Goal: Transaction & Acquisition: Purchase product/service

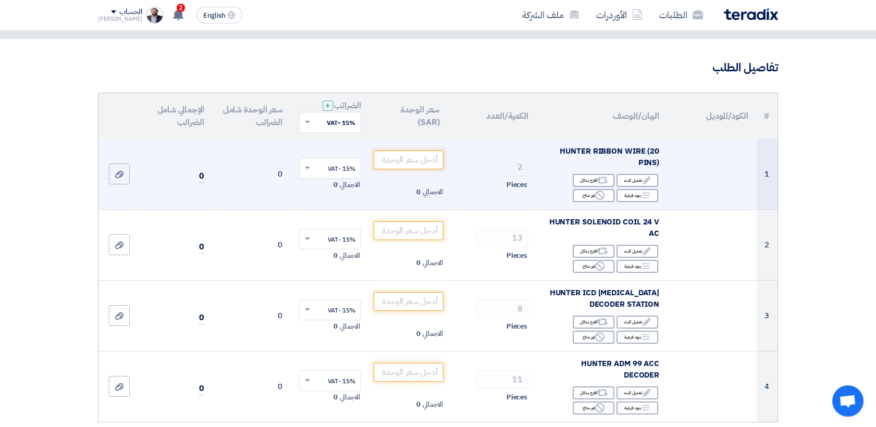
click at [560, 152] on span "HUNTER RIBBON WIRE (20 PINS)" at bounding box center [610, 156] width 100 height 23
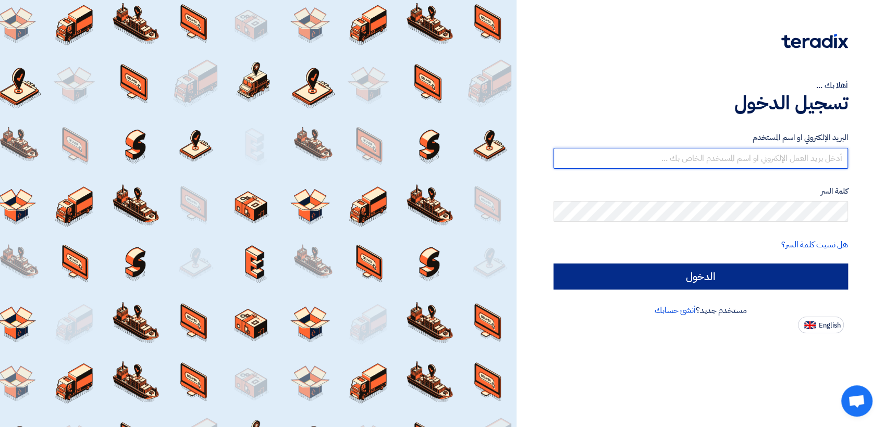
type input "[PERSON_NAME][EMAIL_ADDRESS][DOMAIN_NAME]"
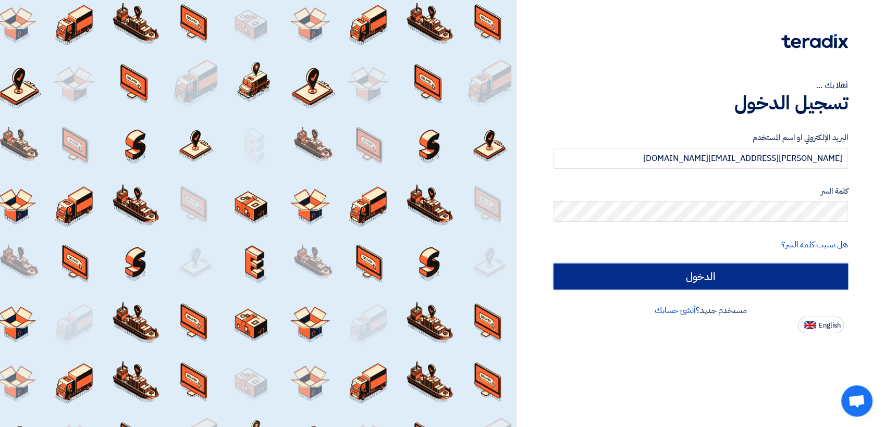
click at [641, 284] on input "الدخول" at bounding box center [700, 277] width 295 height 26
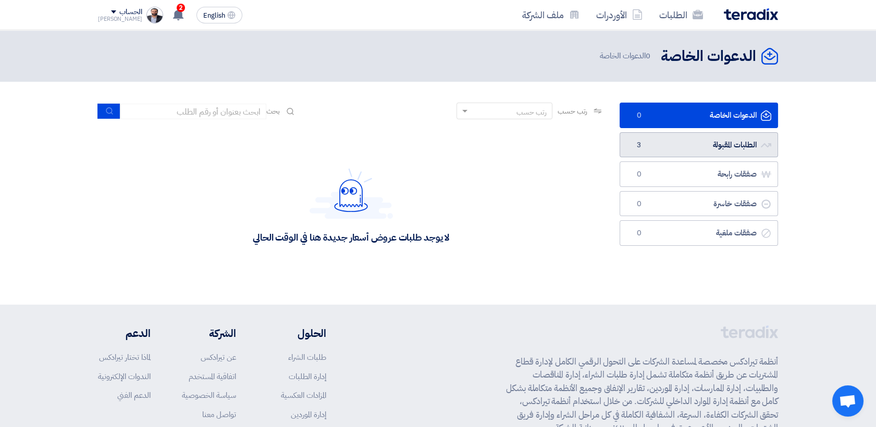
click at [681, 145] on link "الطلبات المقبولة الطلبات المقبولة 3" at bounding box center [698, 145] width 158 height 26
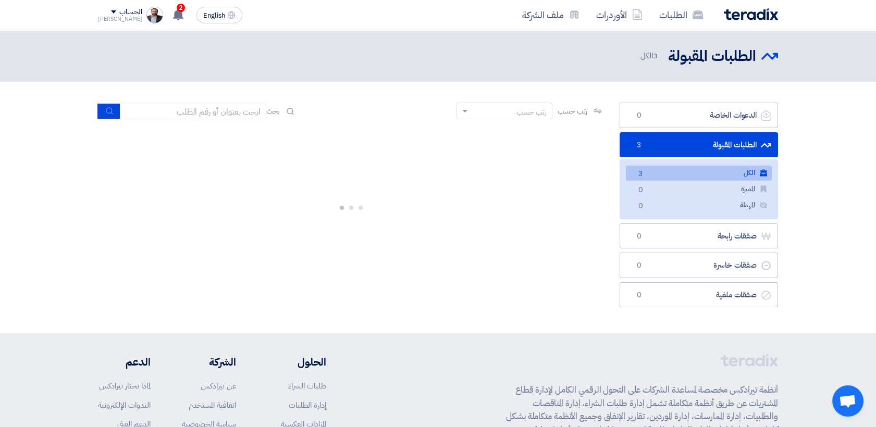
click at [667, 176] on link "الكل الكل 3" at bounding box center [699, 173] width 146 height 15
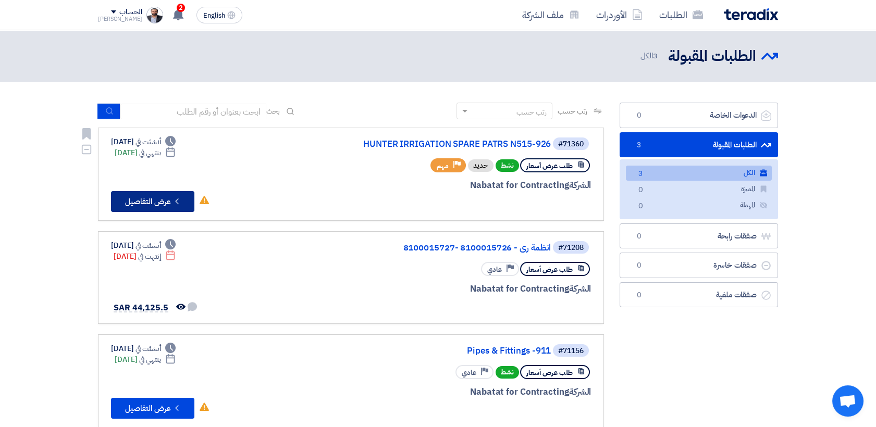
click at [137, 204] on button "Check details عرض التفاصيل" at bounding box center [152, 201] width 83 height 21
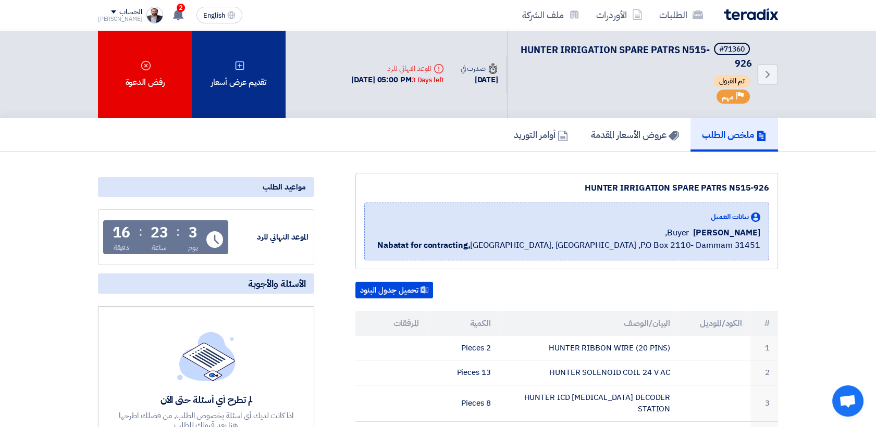
click at [230, 65] on div "تقديم عرض أسعار" at bounding box center [239, 74] width 94 height 88
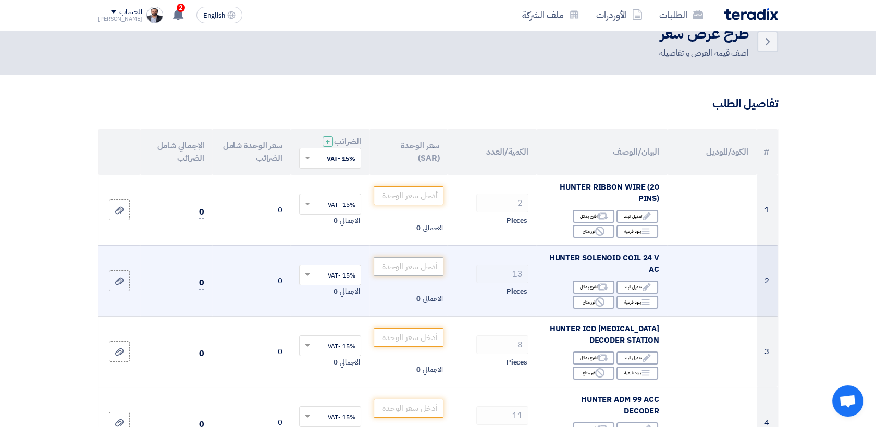
scroll to position [58, 0]
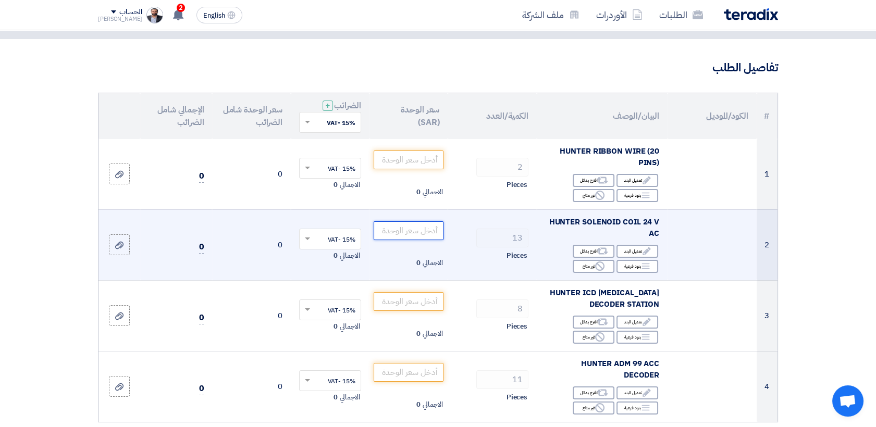
click at [411, 231] on input "number" at bounding box center [409, 230] width 70 height 19
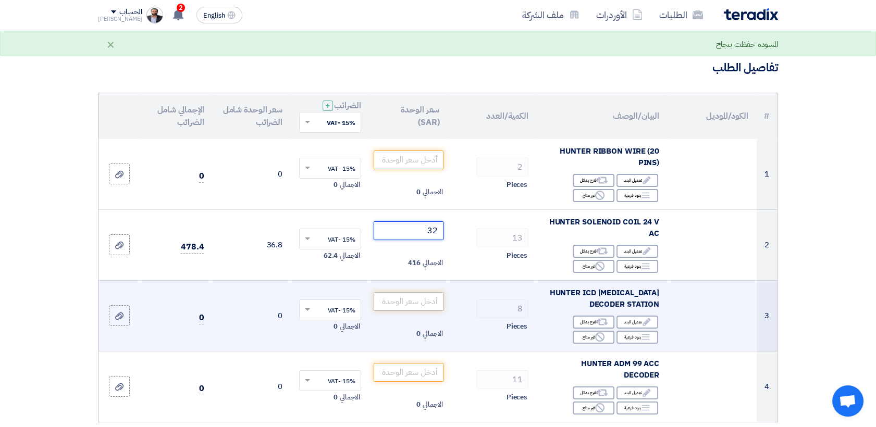
type input "32"
click at [411, 304] on input "number" at bounding box center [409, 301] width 70 height 19
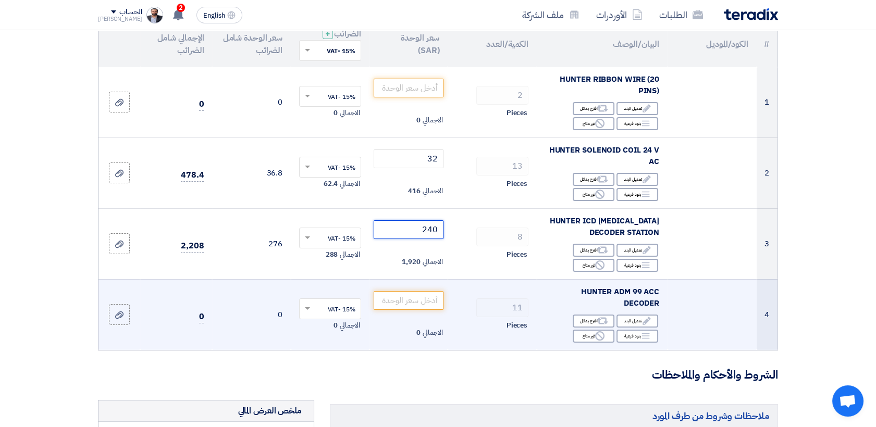
scroll to position [173, 0]
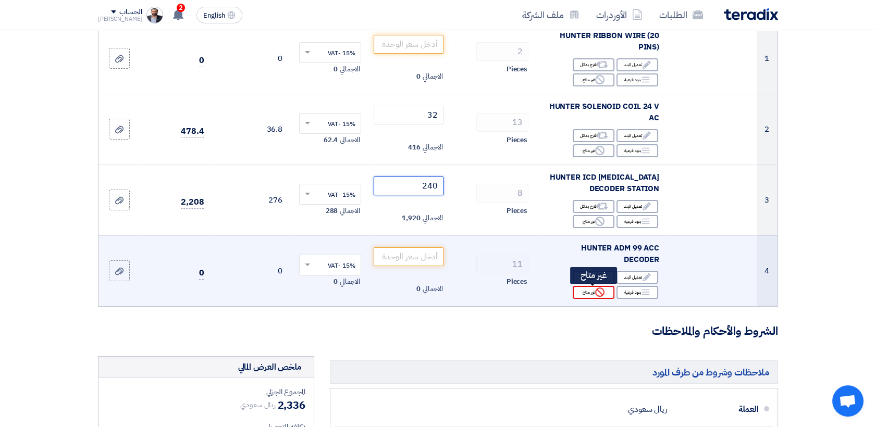
type input "240"
click at [580, 296] on div "Reject غير متاح" at bounding box center [594, 292] width 42 height 13
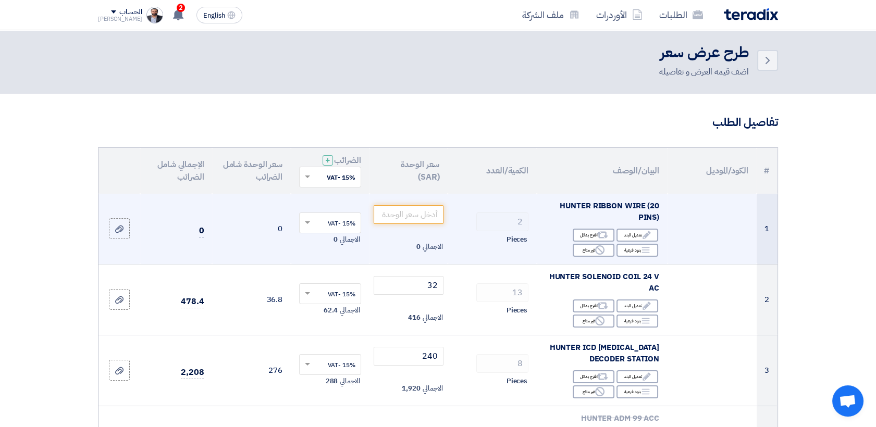
scroll to position [0, 0]
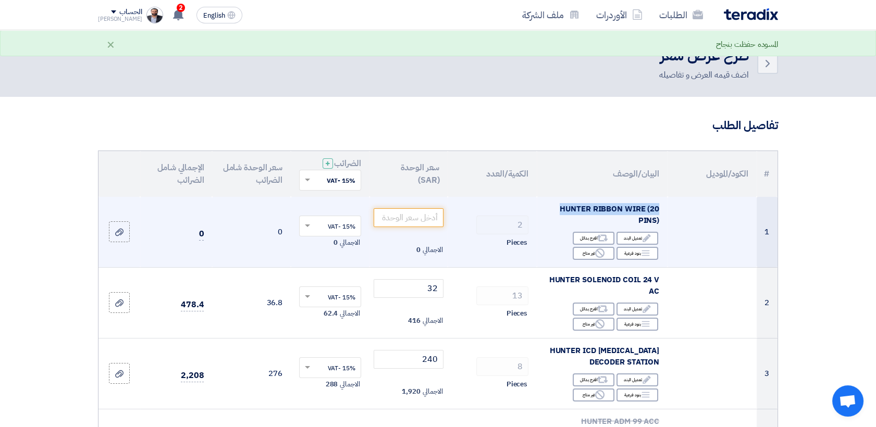
drag, startPoint x: 559, startPoint y: 209, endPoint x: 662, endPoint y: 208, distance: 102.6
click at [662, 208] on td "HUNTER RIBBON WIRE (20 PINS) Edit تعديل البند Alternative اقترح بدائل Breakdown…" at bounding box center [602, 232] width 131 height 71
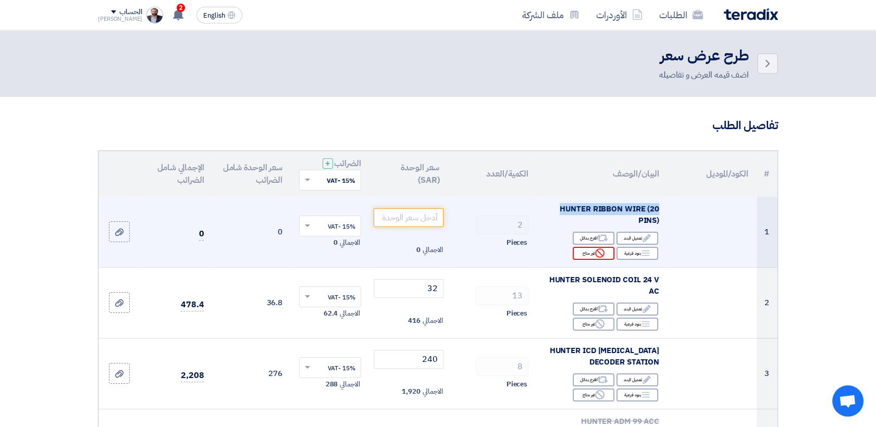
drag, startPoint x: 662, startPoint y: 208, endPoint x: 589, endPoint y: 251, distance: 84.8
click at [589, 251] on div "Reject غير متاح" at bounding box center [594, 253] width 42 height 13
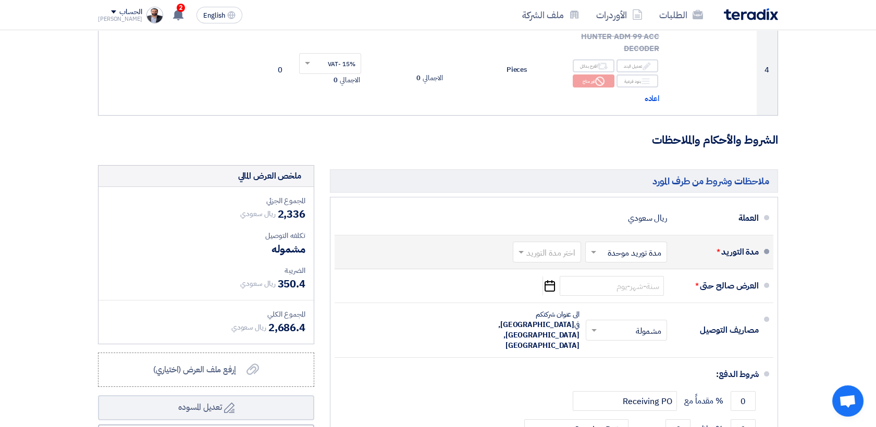
scroll to position [521, 0]
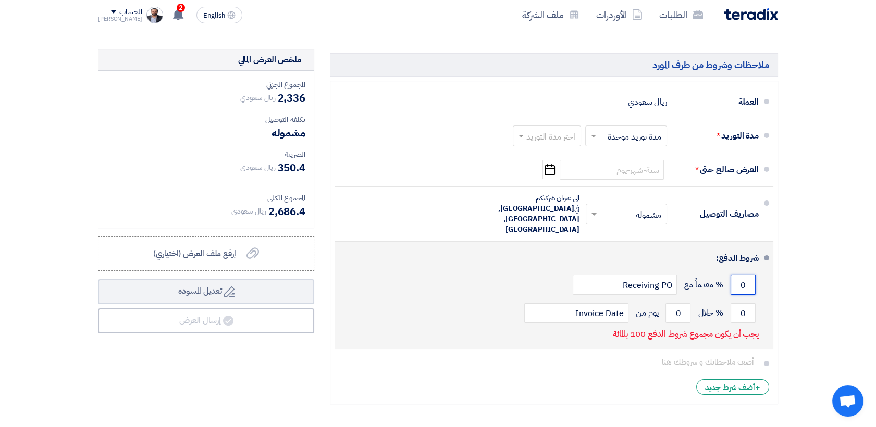
click at [744, 275] on input "0" at bounding box center [742, 285] width 25 height 20
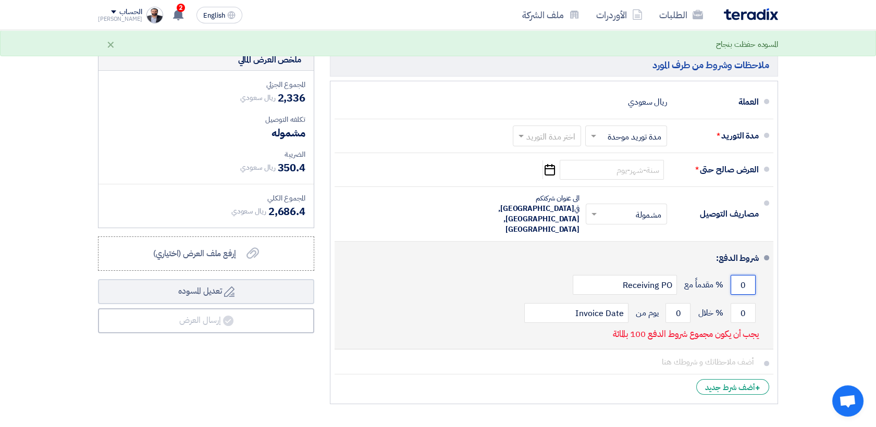
click at [742, 275] on input "0" at bounding box center [742, 285] width 25 height 20
type input "0"
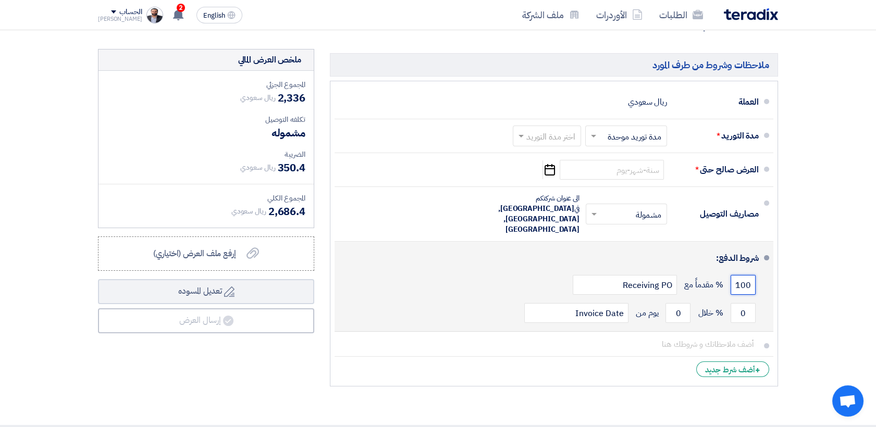
scroll to position [463, 0]
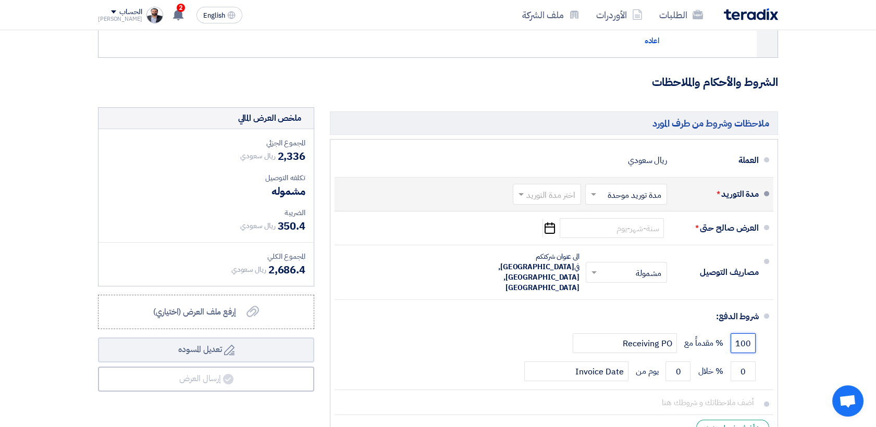
type input "100"
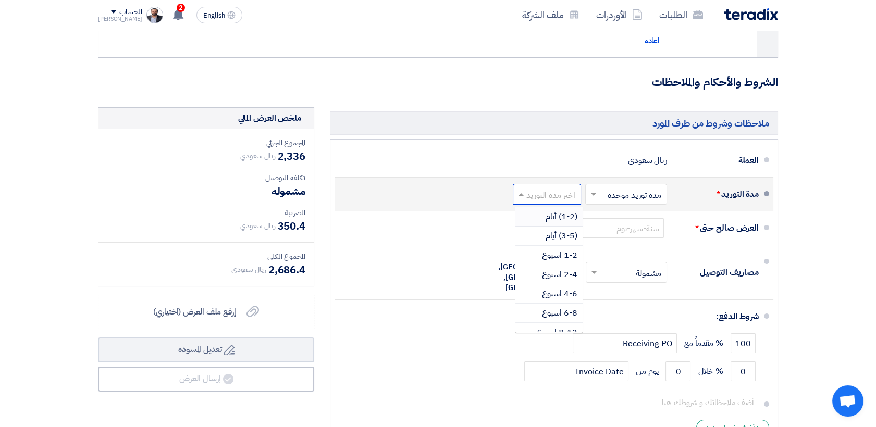
click at [526, 194] on span at bounding box center [519, 194] width 13 height 10
click at [550, 235] on span "(3-5) أيام" at bounding box center [561, 236] width 32 height 13
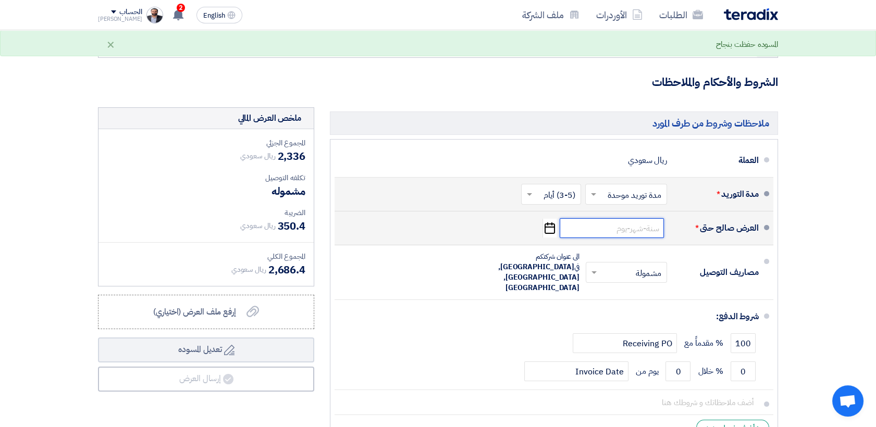
click at [597, 231] on input at bounding box center [612, 228] width 104 height 20
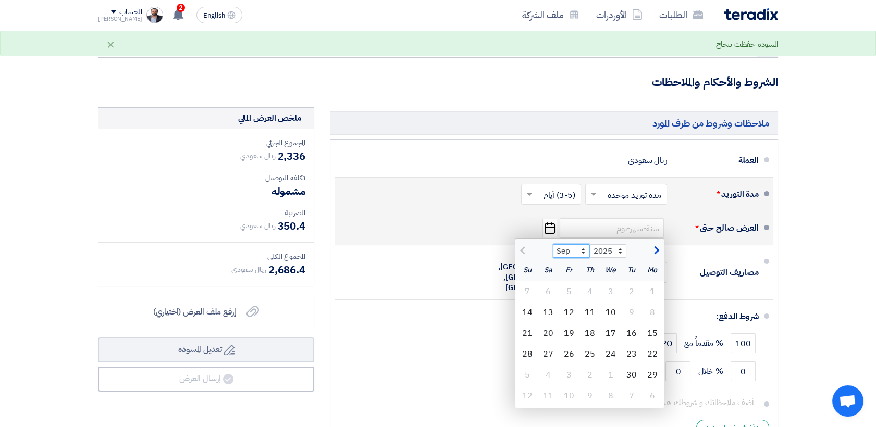
click at [583, 247] on select "Sep Oct Nov Dec" at bounding box center [571, 251] width 37 height 14
select select "10"
click at [553, 244] on select "Sep Oct Nov Dec" at bounding box center [571, 251] width 37 height 14
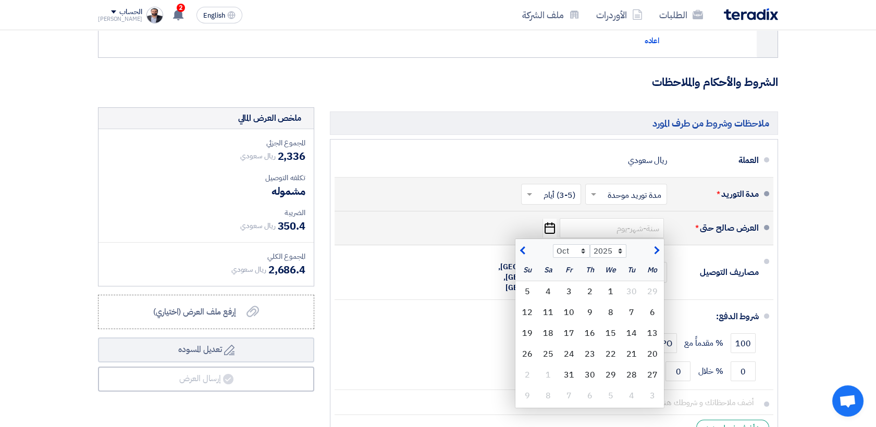
click at [809, 290] on section "تفاصيل الطلب # الكود/الموديل البيان/الوصف الكمية/العدد سعر الوحدة (SAR) الضرائب…" at bounding box center [438, 58] width 876 height 849
click at [573, 314] on div "10" at bounding box center [569, 312] width 21 height 21
type input "[DATE]"
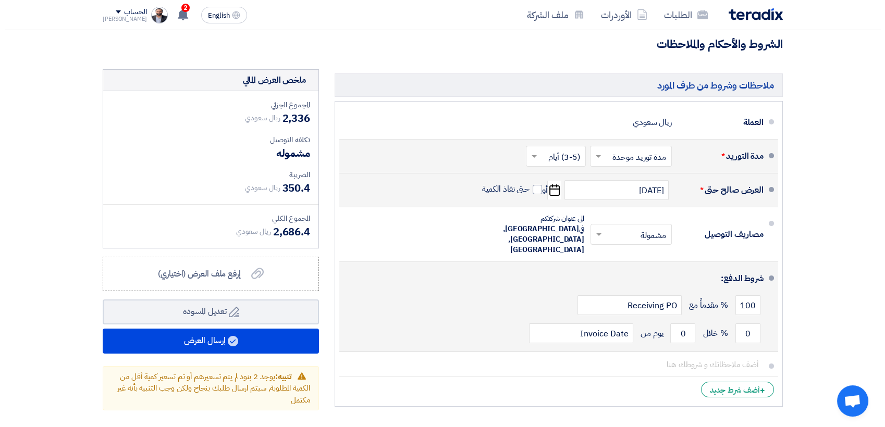
scroll to position [521, 0]
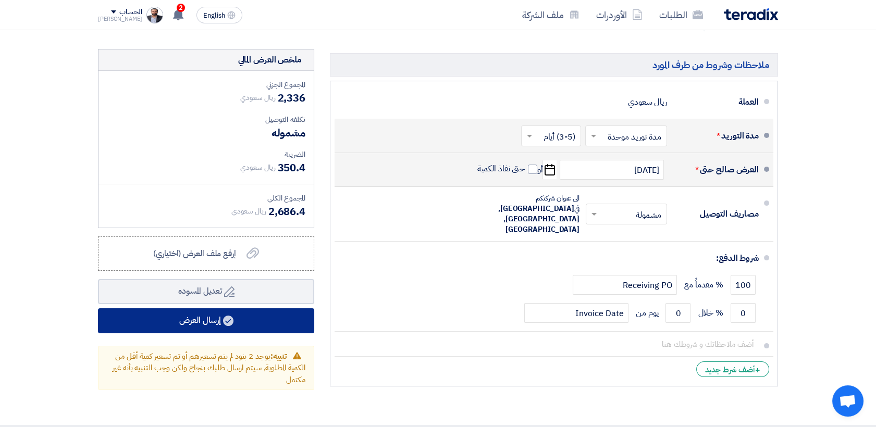
click at [225, 324] on icon at bounding box center [228, 321] width 10 height 10
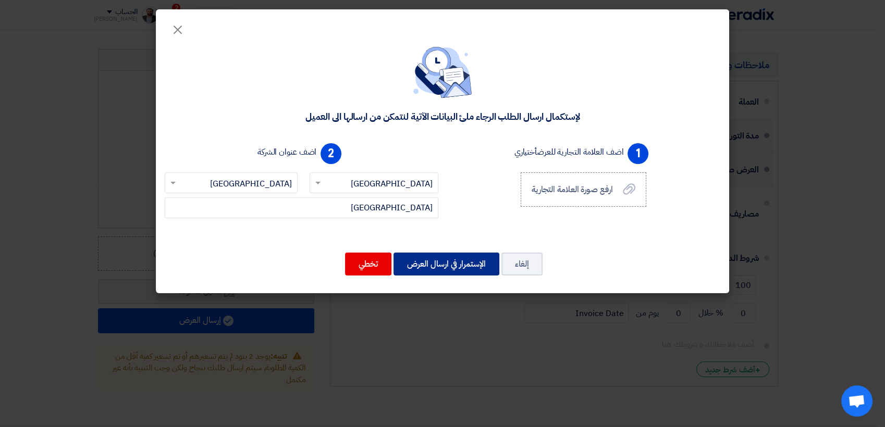
click at [429, 264] on button "الإستمرار في ارسال العرض" at bounding box center [446, 264] width 106 height 23
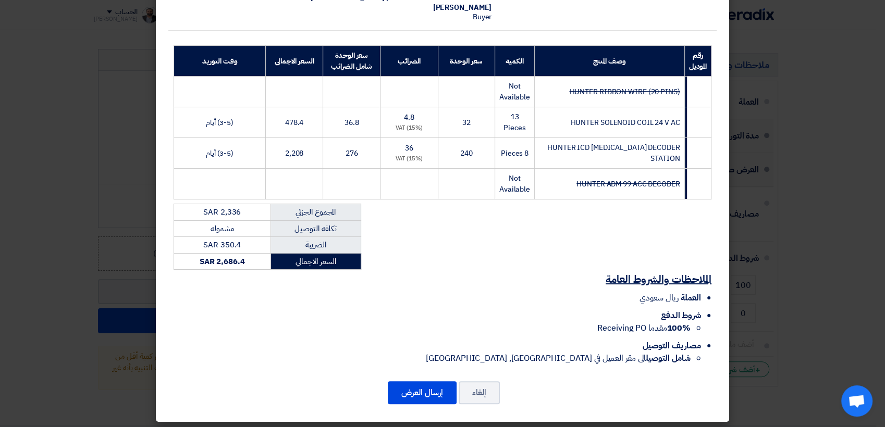
scroll to position [122, 0]
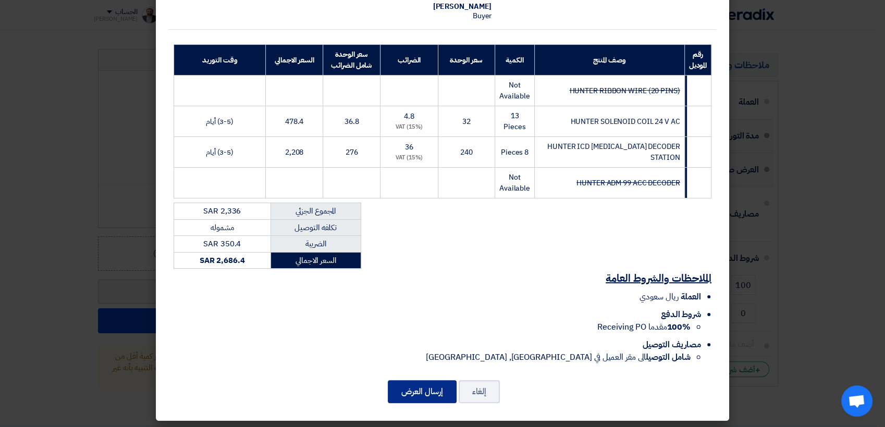
click at [408, 385] on button "إرسال العرض" at bounding box center [422, 391] width 69 height 23
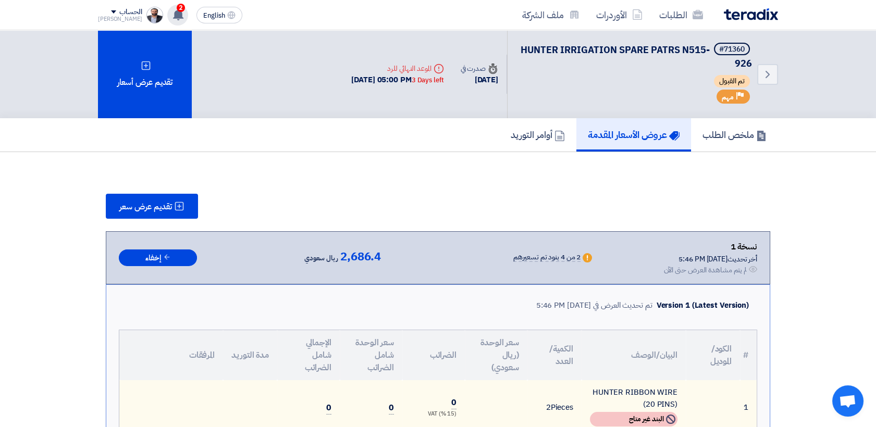
click at [167, 14] on div "2 تم نشر طلب عروض أسعار جديد - شاهد التفاصيل 5 hours ago تعديل جديد خاص بطلب شر…" at bounding box center [177, 15] width 21 height 21
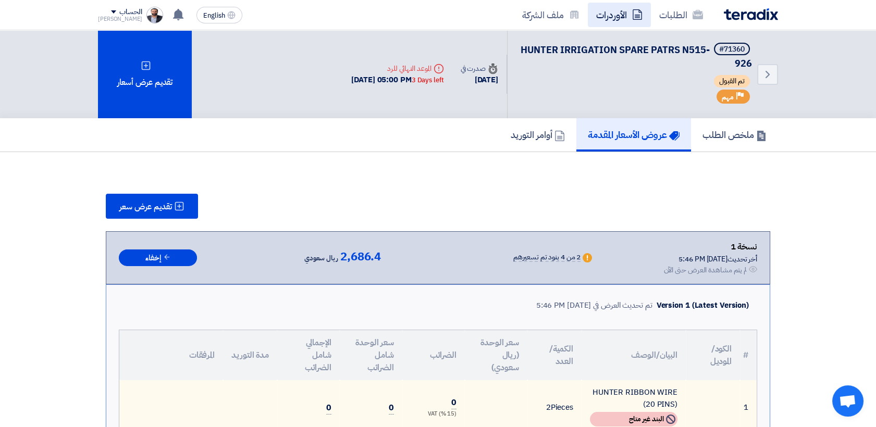
click at [621, 16] on link "الأوردرات" at bounding box center [619, 15] width 63 height 24
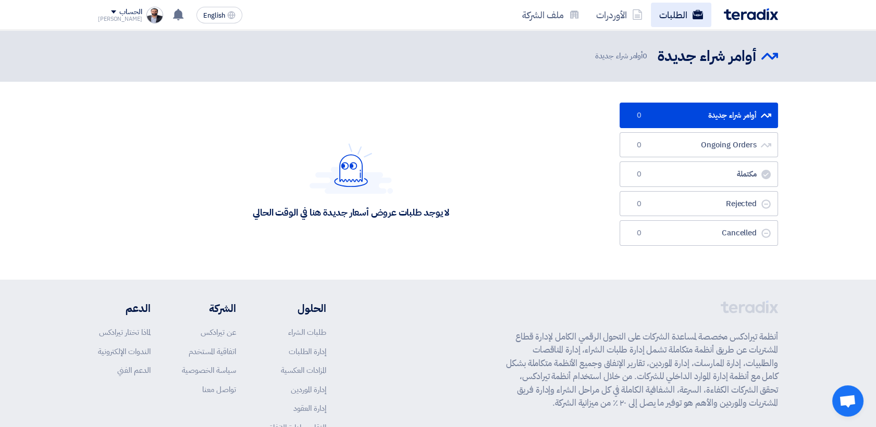
click at [664, 19] on link "الطلبات" at bounding box center [681, 15] width 60 height 24
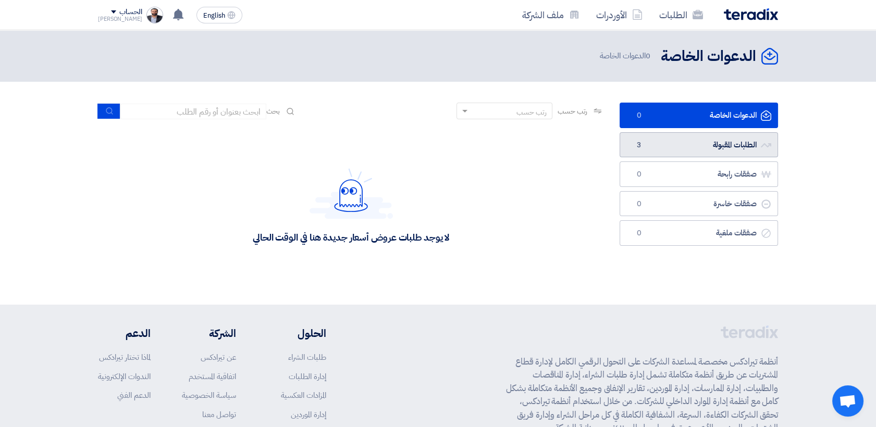
click at [697, 145] on link "الطلبات المقبولة الطلبات المقبولة 3" at bounding box center [698, 145] width 158 height 26
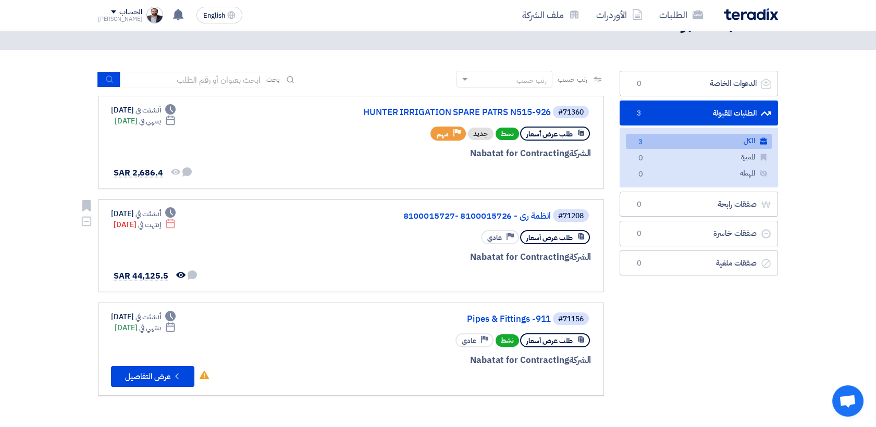
scroll to position [58, 0]
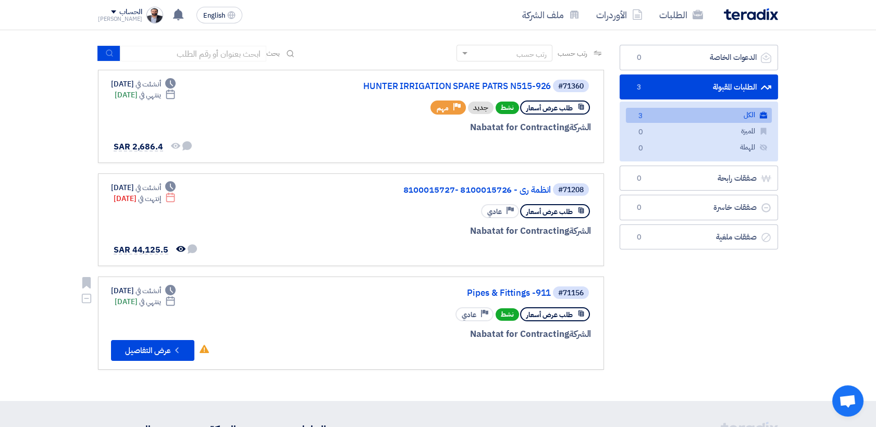
click at [366, 311] on div "طلب عرض أسعار نشط Priority عادي" at bounding box center [465, 314] width 251 height 18
click at [157, 347] on button "Check details عرض التفاصيل" at bounding box center [152, 350] width 83 height 21
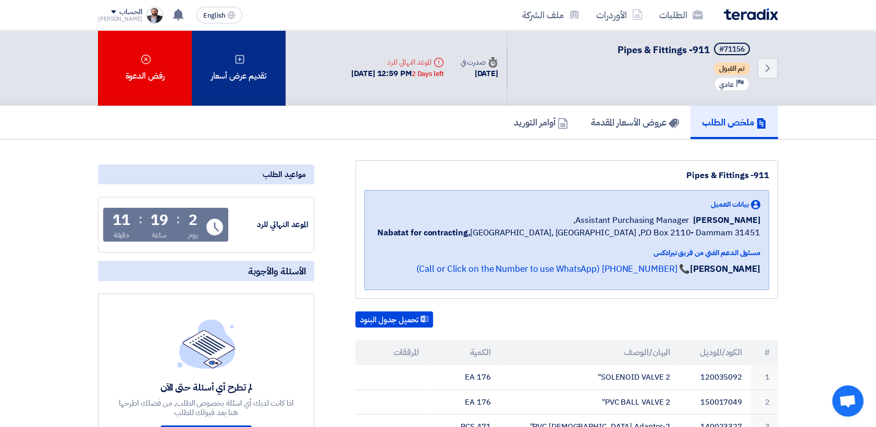
click at [245, 80] on div "تقديم عرض أسعار" at bounding box center [239, 68] width 94 height 76
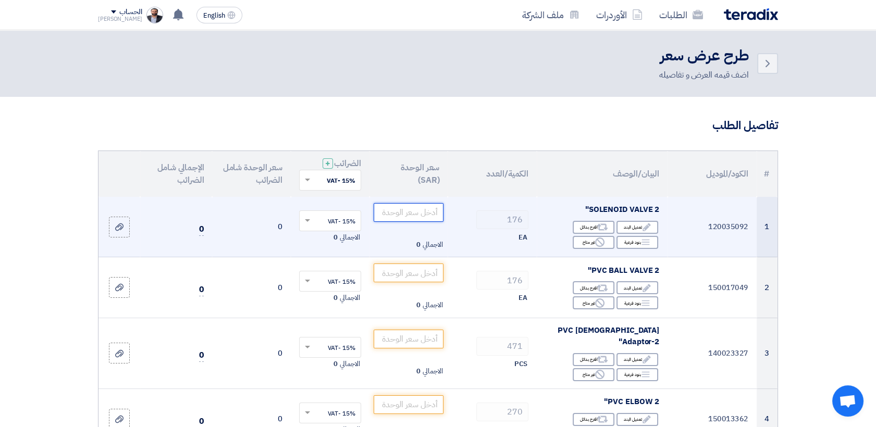
click at [399, 217] on input "number" at bounding box center [409, 212] width 70 height 19
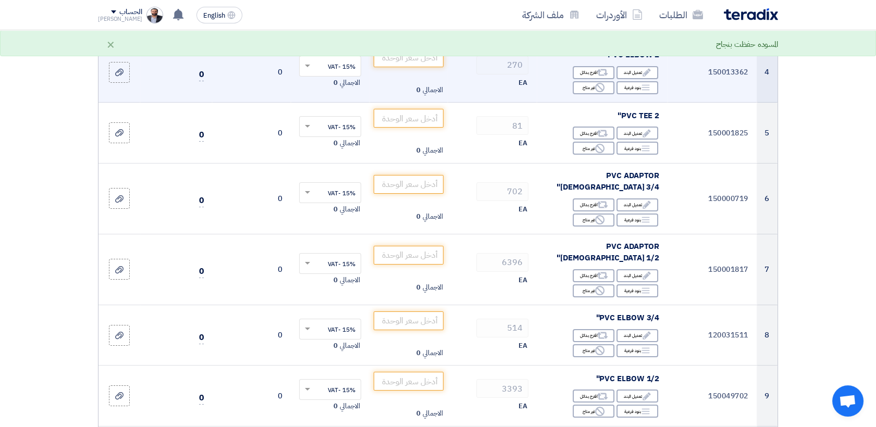
scroll to position [405, 0]
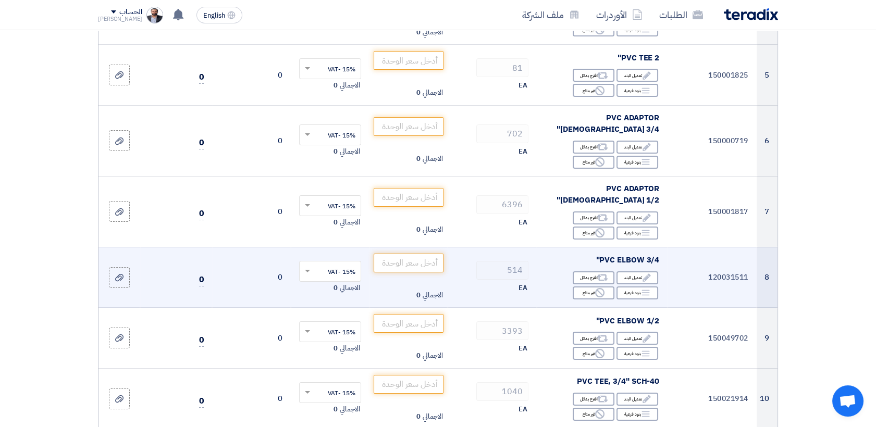
type input "220"
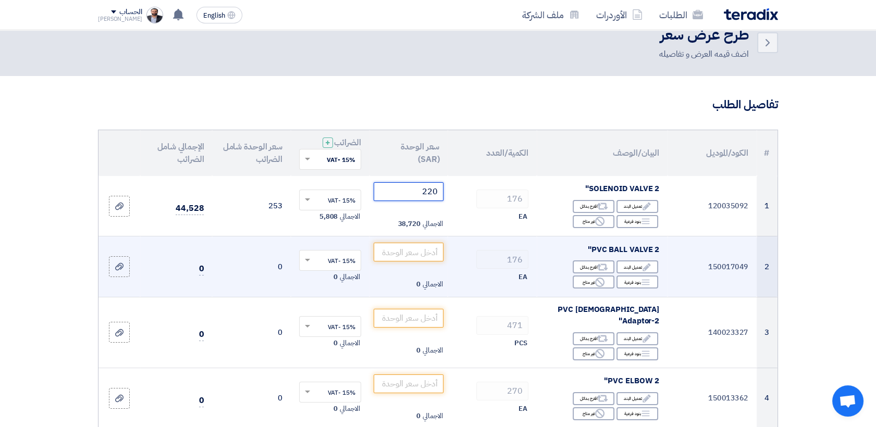
scroll to position [0, 0]
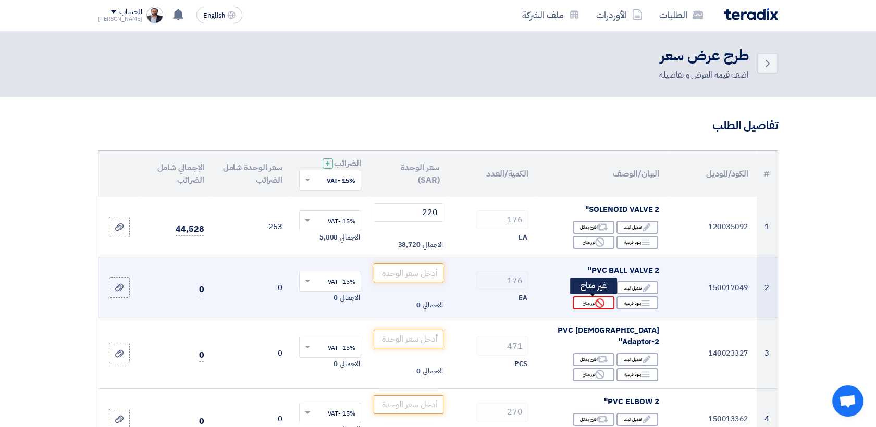
click at [597, 306] on icon "Reject" at bounding box center [599, 303] width 9 height 9
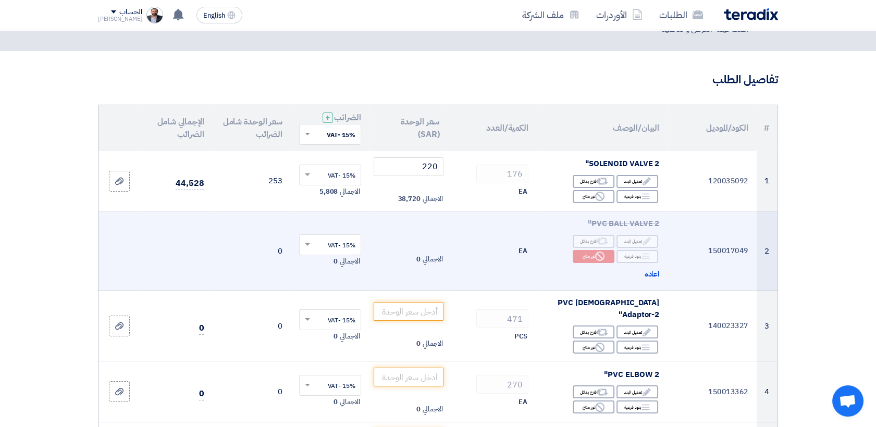
scroll to position [116, 0]
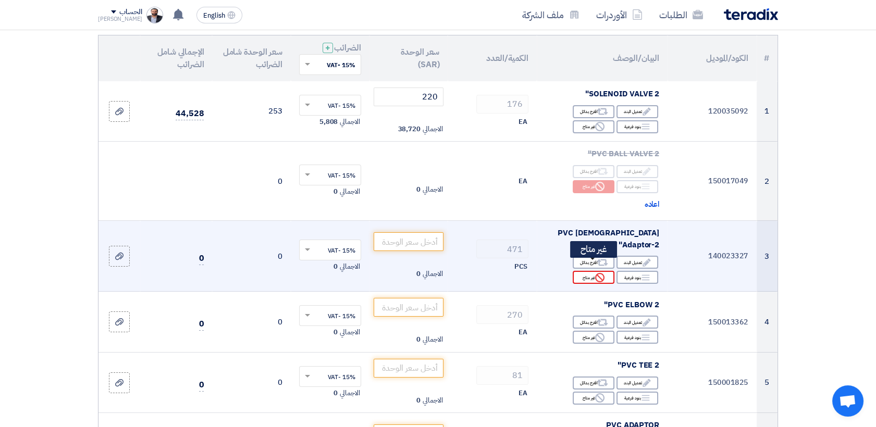
click at [584, 271] on div "Reject غير متاح" at bounding box center [594, 277] width 42 height 13
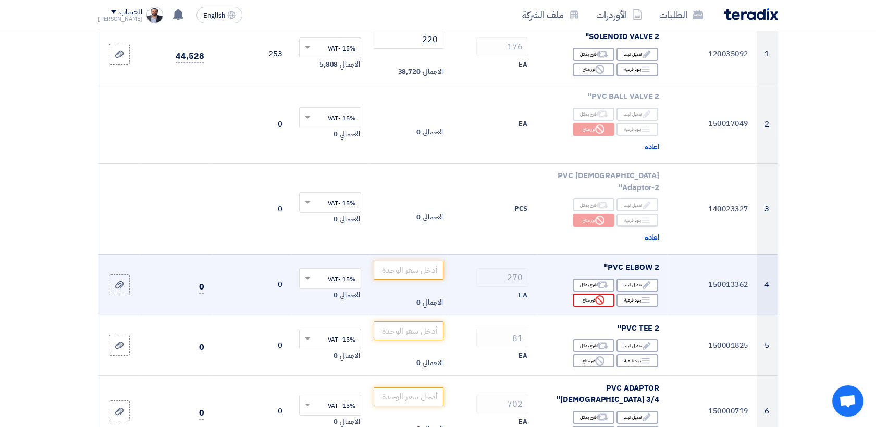
scroll to position [173, 0]
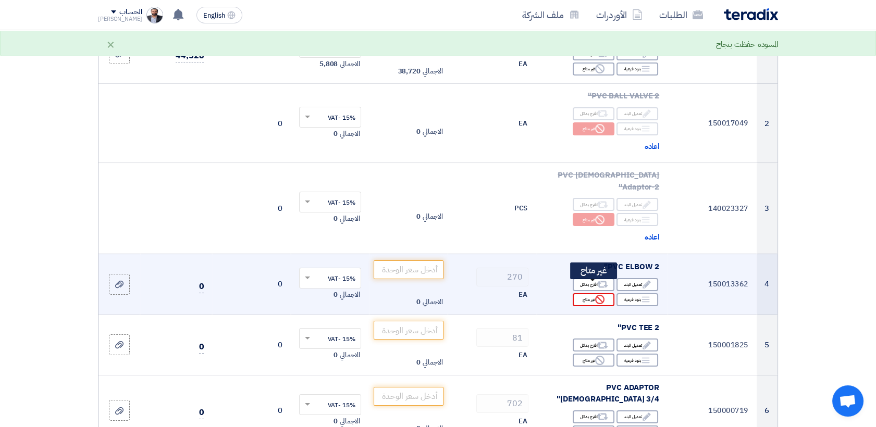
click at [583, 293] on div "Reject غير متاح" at bounding box center [594, 299] width 42 height 13
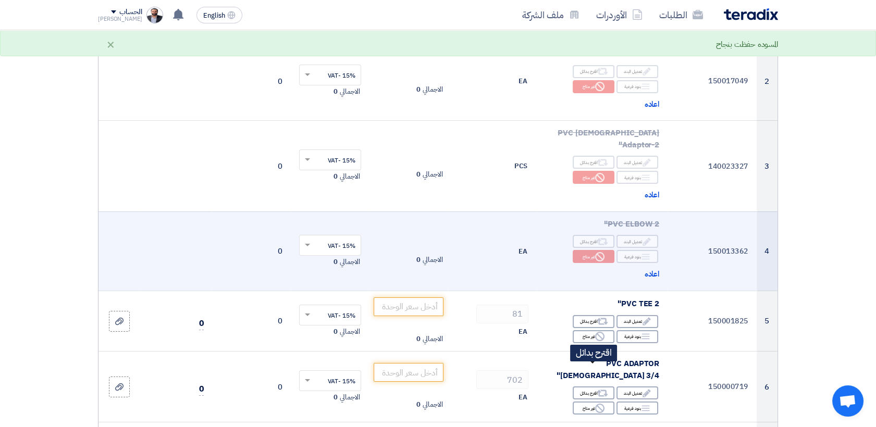
scroll to position [289, 0]
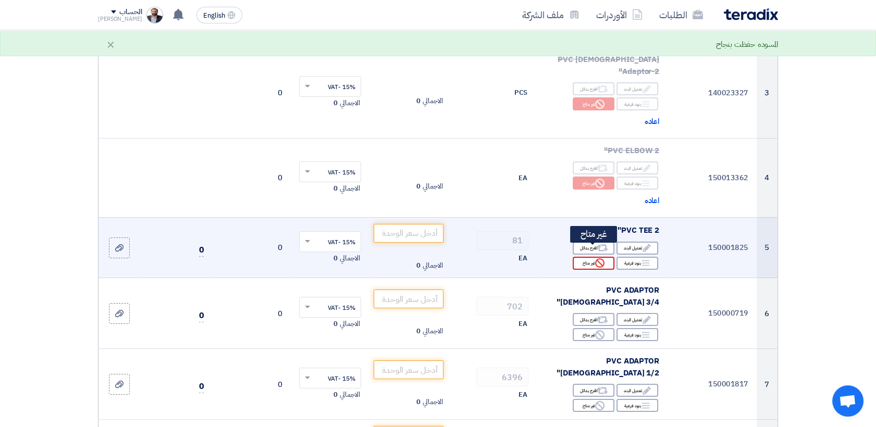
click at [586, 257] on div "Reject غير متاح" at bounding box center [594, 263] width 42 height 13
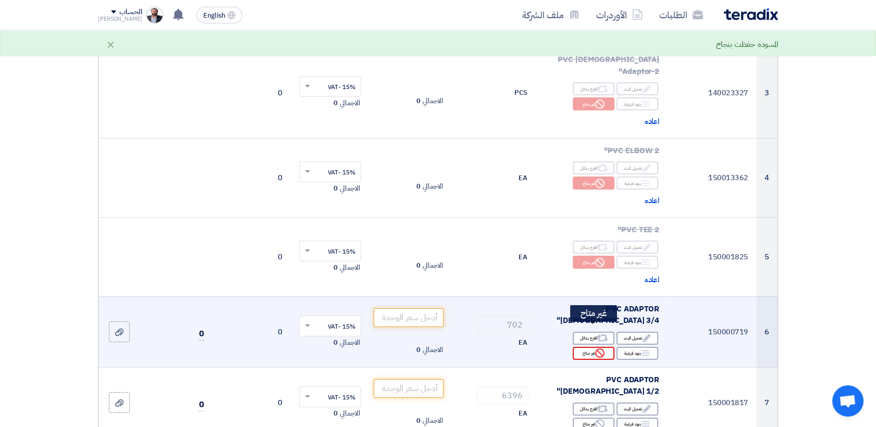
click at [596, 349] on use at bounding box center [599, 353] width 9 height 9
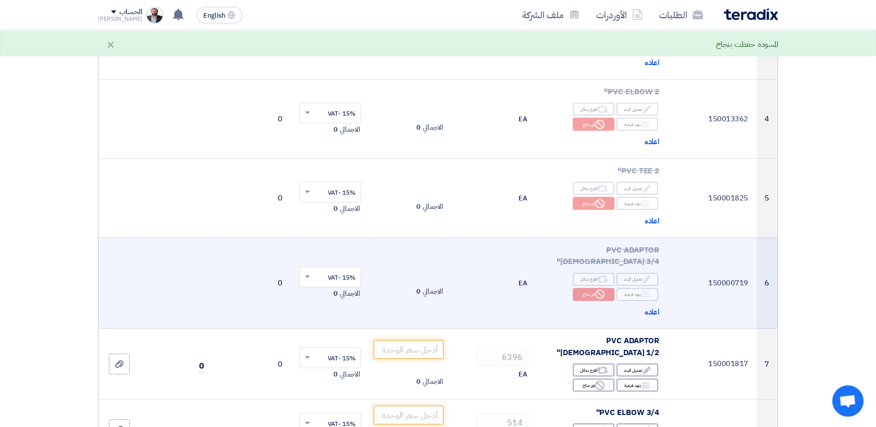
scroll to position [405, 0]
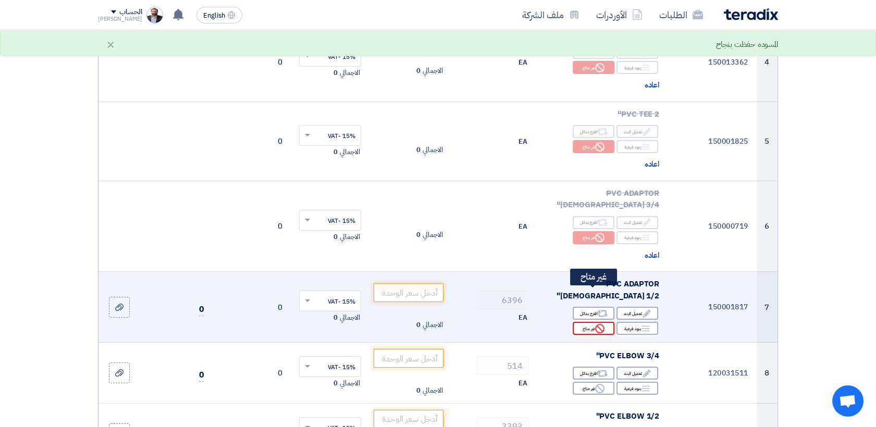
click at [589, 322] on div "Reject غير متاح" at bounding box center [594, 328] width 42 height 13
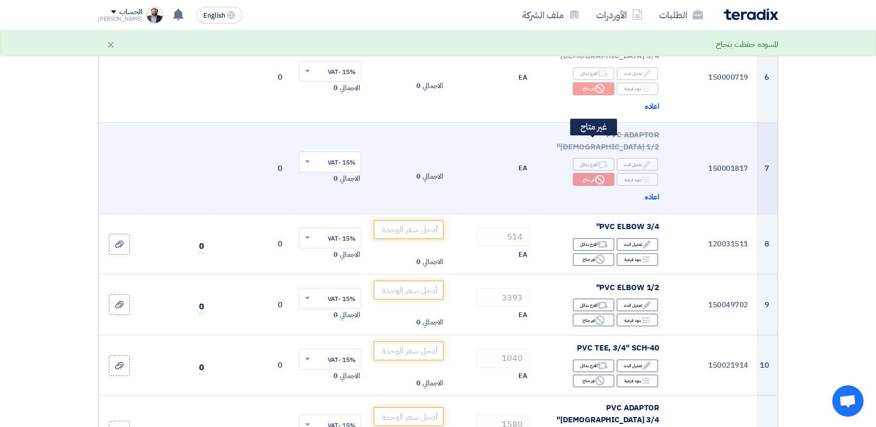
scroll to position [579, 0]
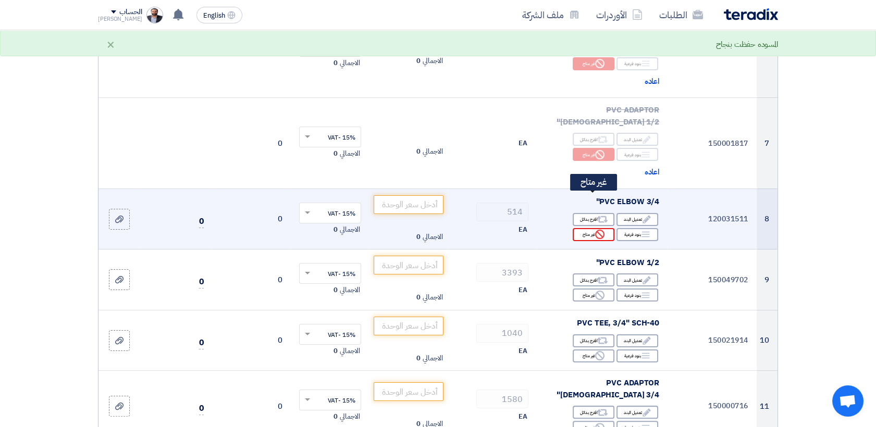
click at [590, 228] on div "Reject غير متاح" at bounding box center [594, 234] width 42 height 13
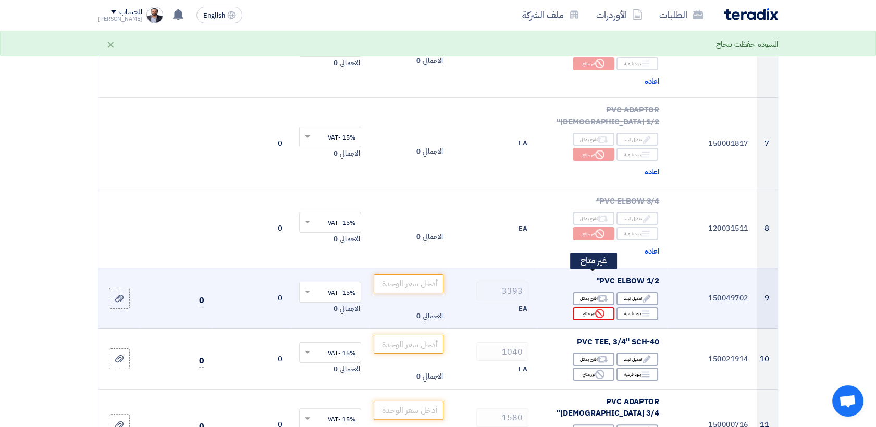
click at [604, 309] on icon "Reject" at bounding box center [599, 313] width 9 height 9
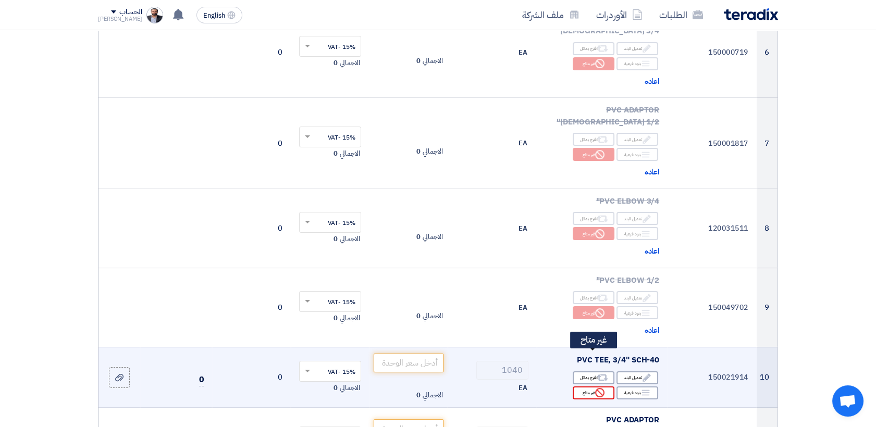
click at [601, 388] on icon "Reject" at bounding box center [599, 392] width 9 height 9
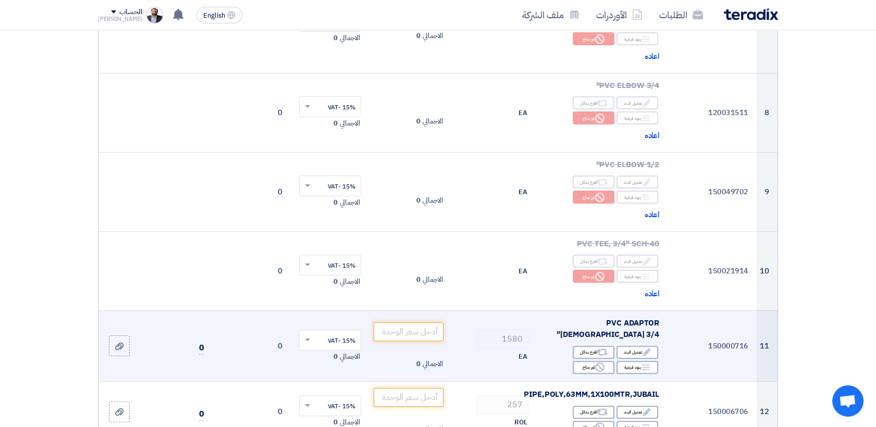
scroll to position [810, 0]
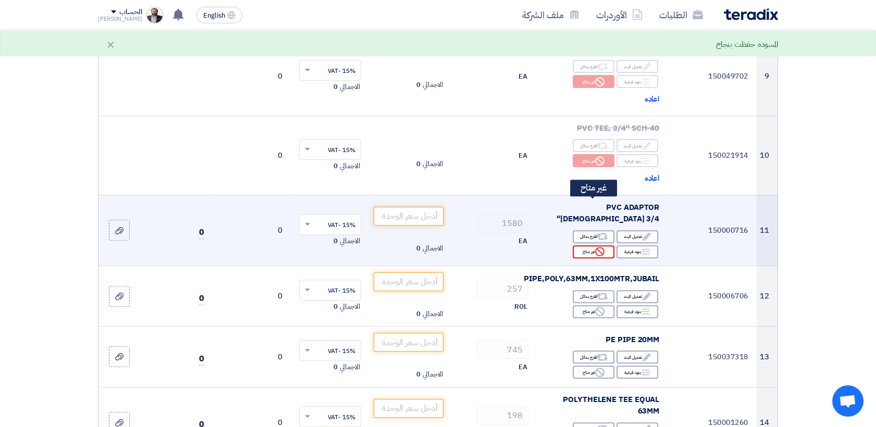
click at [582, 245] on div "Reject غير متاح" at bounding box center [594, 251] width 42 height 13
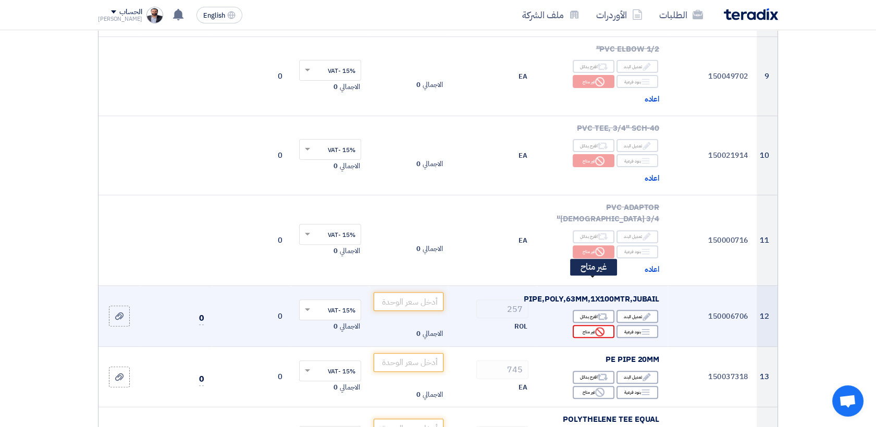
click at [585, 325] on div "Reject غير متاح" at bounding box center [594, 331] width 42 height 13
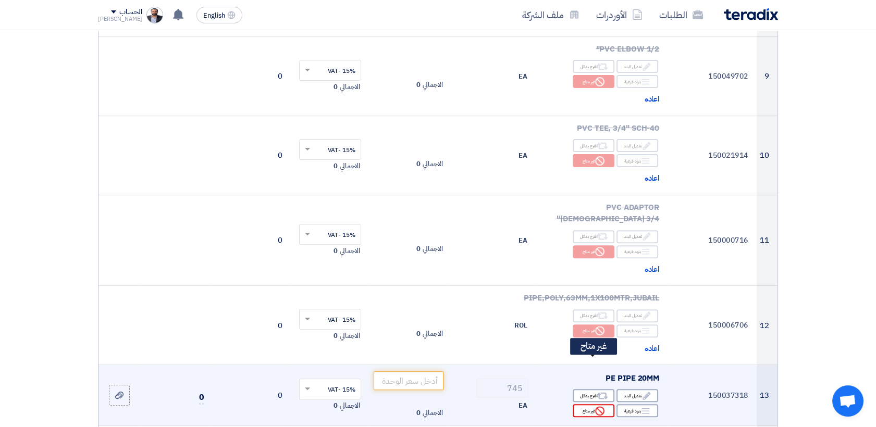
click at [590, 404] on div "Reject غير متاح" at bounding box center [594, 410] width 42 height 13
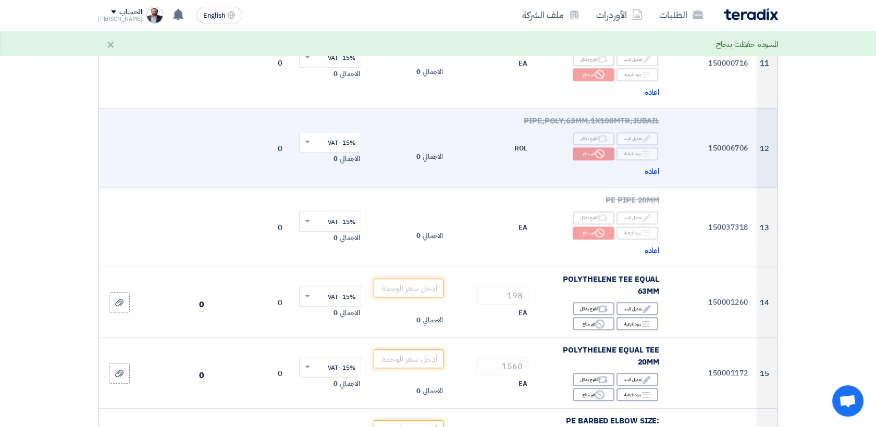
scroll to position [1042, 0]
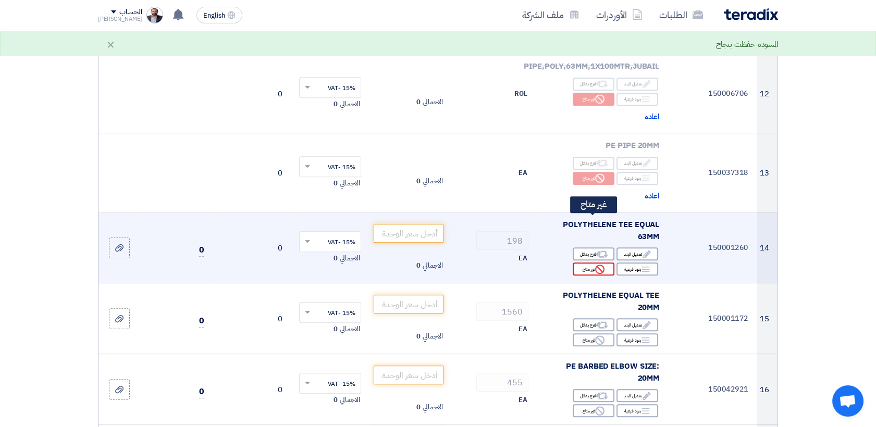
click at [580, 263] on div "Reject غير متاح" at bounding box center [594, 269] width 42 height 13
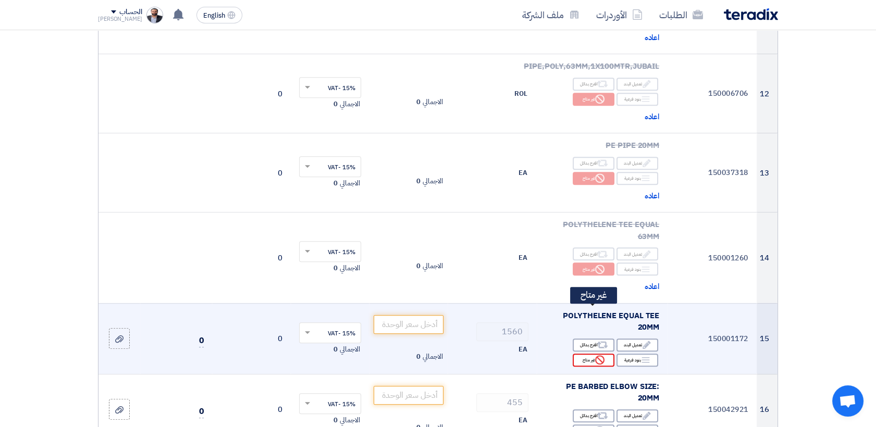
click at [593, 354] on div "Reject غير متاح" at bounding box center [594, 360] width 42 height 13
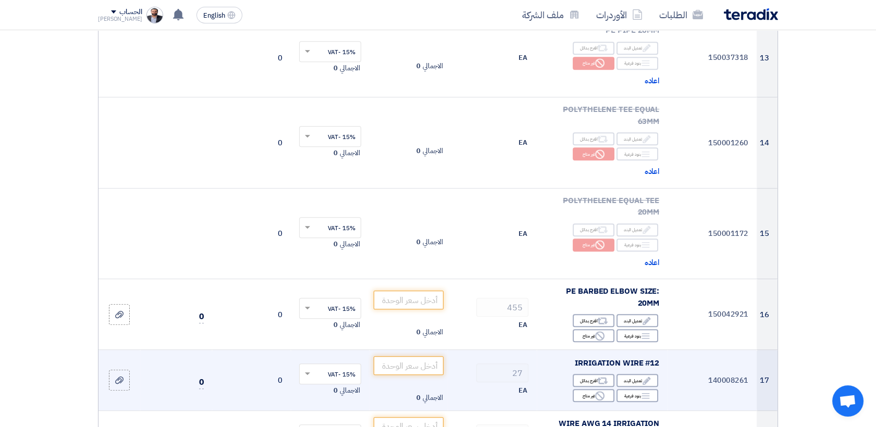
scroll to position [1158, 0]
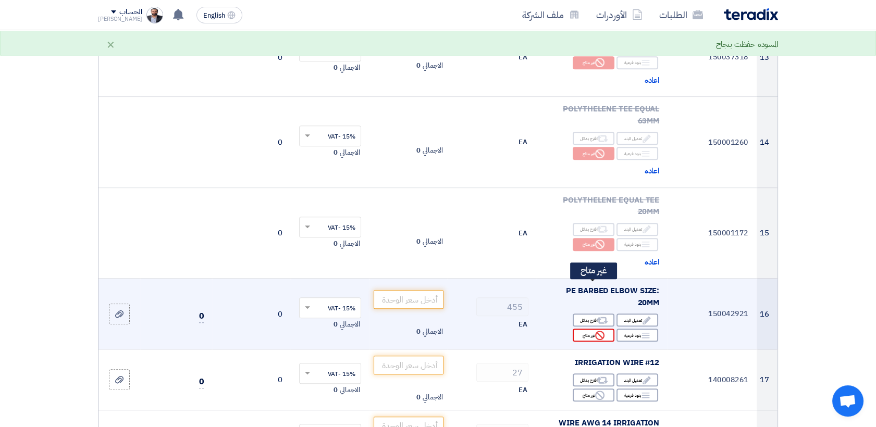
click at [587, 329] on div "Reject غير متاح" at bounding box center [594, 335] width 42 height 13
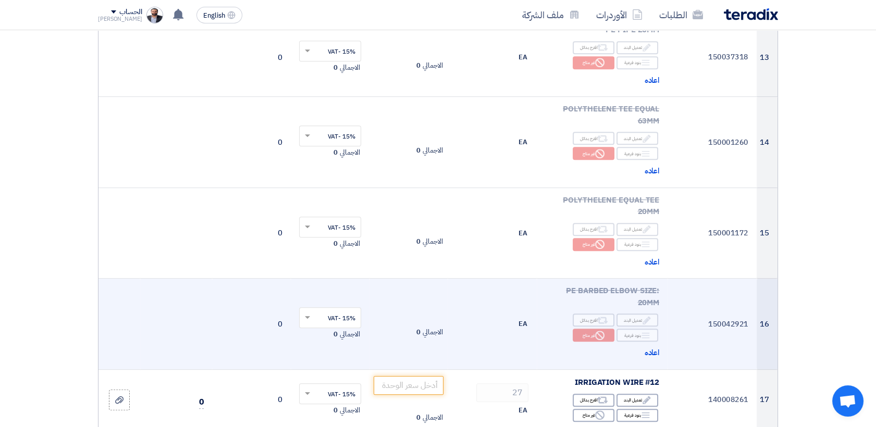
scroll to position [1273, 0]
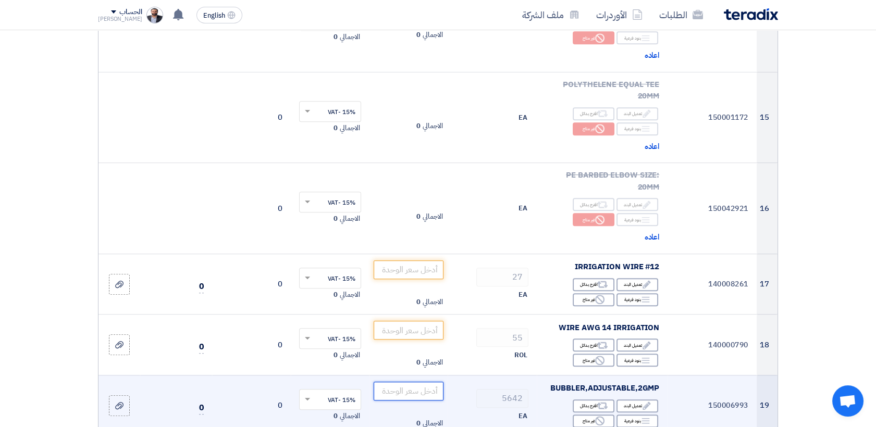
click at [411, 382] on input "number" at bounding box center [409, 391] width 70 height 19
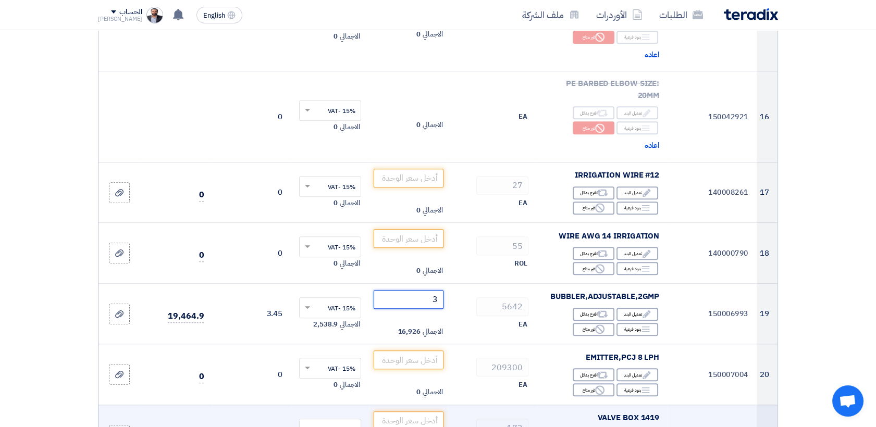
scroll to position [1389, 0]
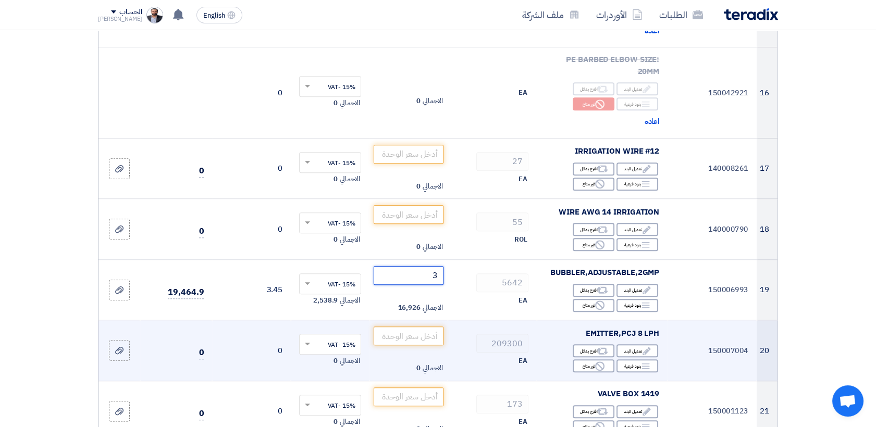
type input "3"
drag, startPoint x: 395, startPoint y: 291, endPoint x: 400, endPoint y: 287, distance: 6.7
click at [399, 327] on input "number" at bounding box center [409, 336] width 70 height 19
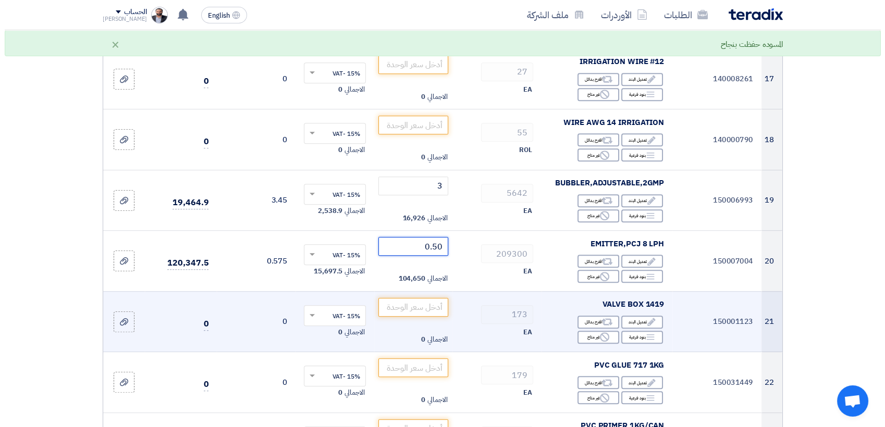
scroll to position [1505, 0]
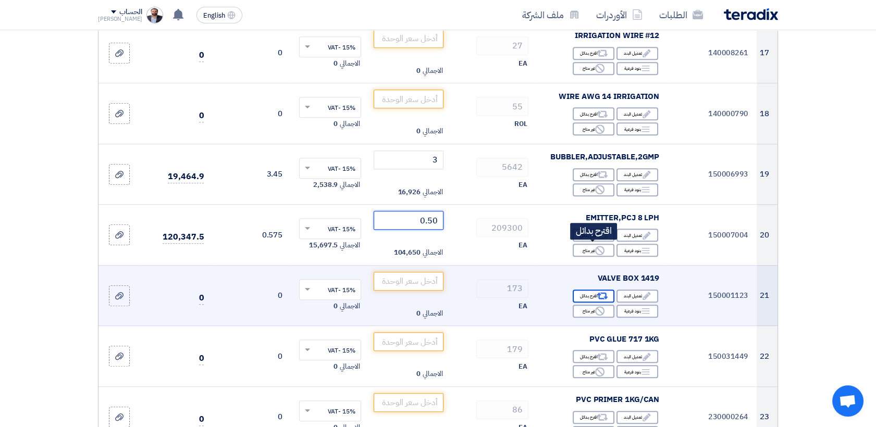
type input "0.50"
click at [588, 290] on div "Alternative اقترح بدائل" at bounding box center [594, 296] width 42 height 13
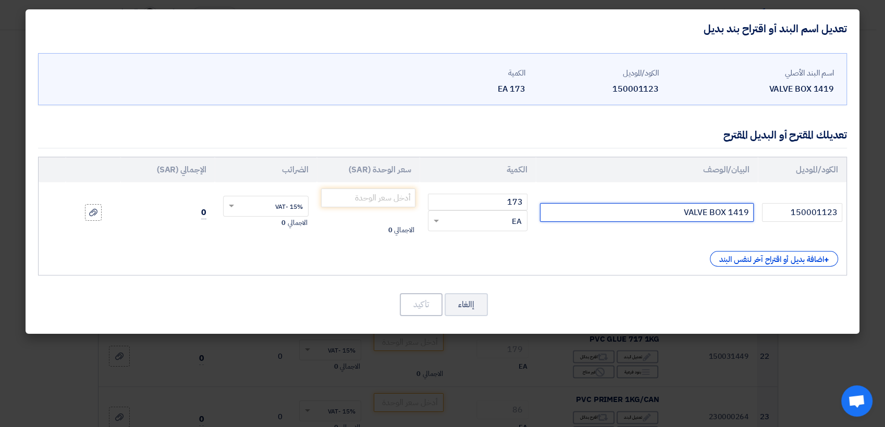
drag, startPoint x: 730, startPoint y: 216, endPoint x: 748, endPoint y: 217, distance: 17.7
click at [748, 217] on input "VALVE BOX 1419" at bounding box center [647, 212] width 214 height 19
click at [592, 217] on input "VALVE BOX 1419" at bounding box center [647, 212] width 214 height 19
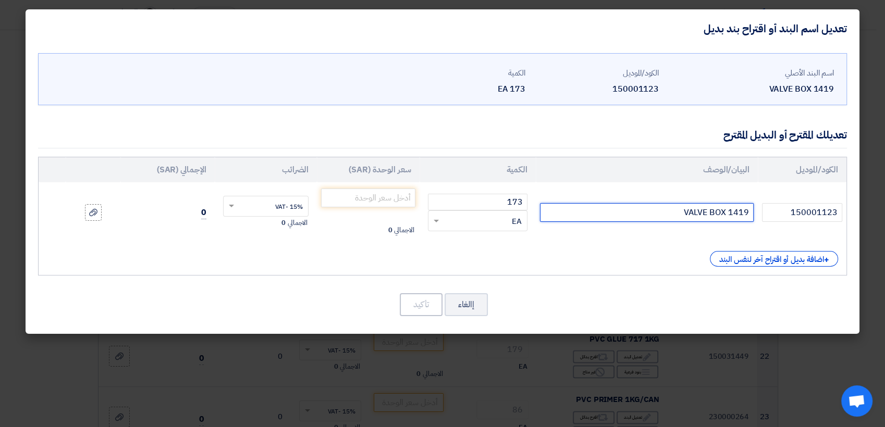
paste input "[VBPRO20] Valve Box 20'' - Pro"
type input "[VBPRO20] Valve Box 20'' - Pro"
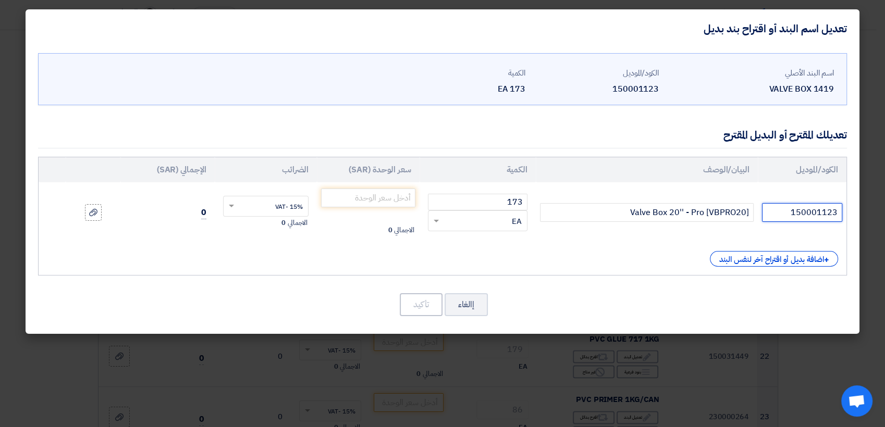
click at [777, 217] on input "150001123" at bounding box center [802, 212] width 80 height 19
paste input "[VBPRO20] Valve Box 20'' - Pro"
type input "[VBPRO20] Valve Box 20'' - Pro"
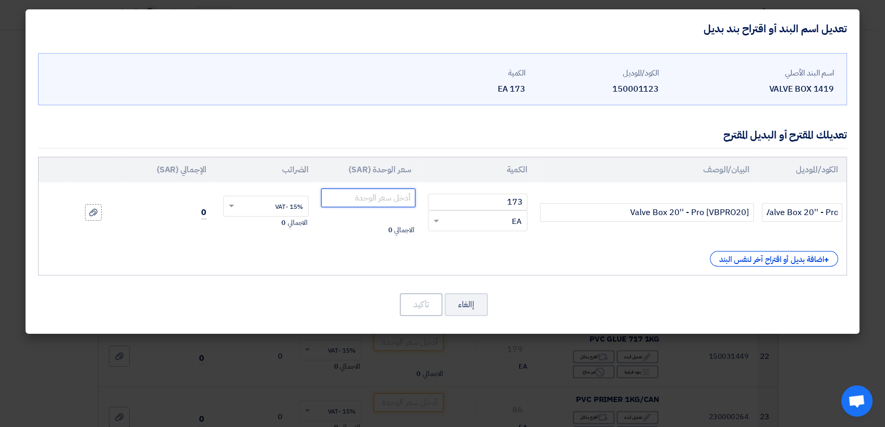
click at [364, 197] on input "number" at bounding box center [368, 198] width 94 height 19
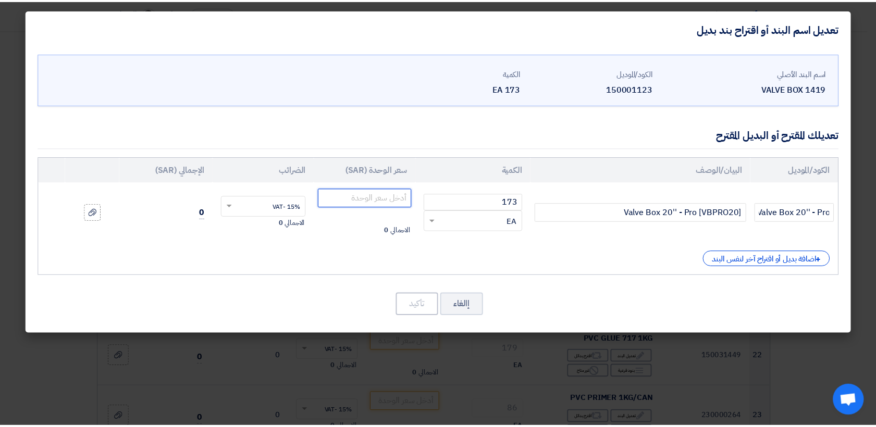
scroll to position [0, 0]
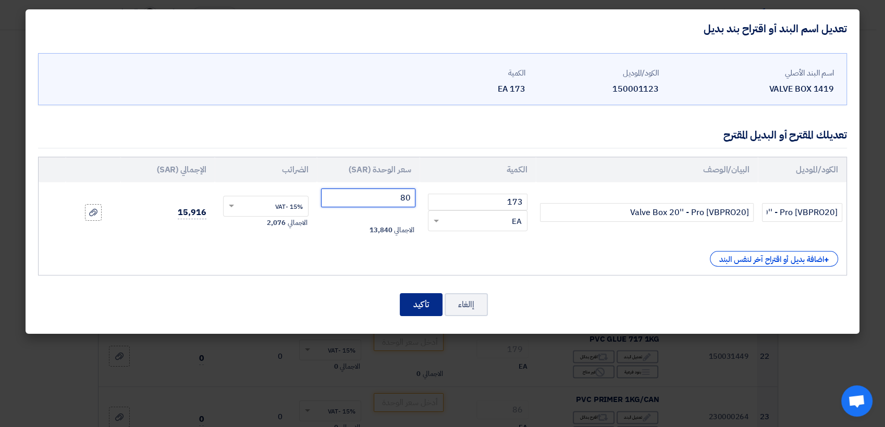
type input "80"
click at [409, 301] on button "تأكيد" at bounding box center [421, 304] width 43 height 23
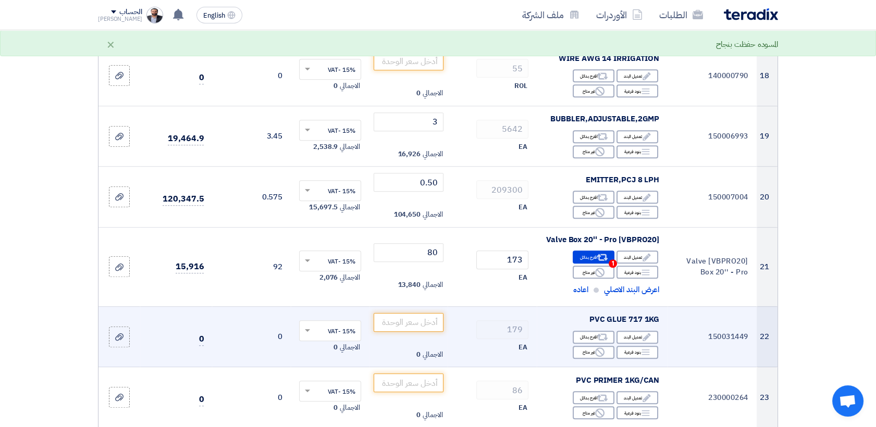
scroll to position [1563, 0]
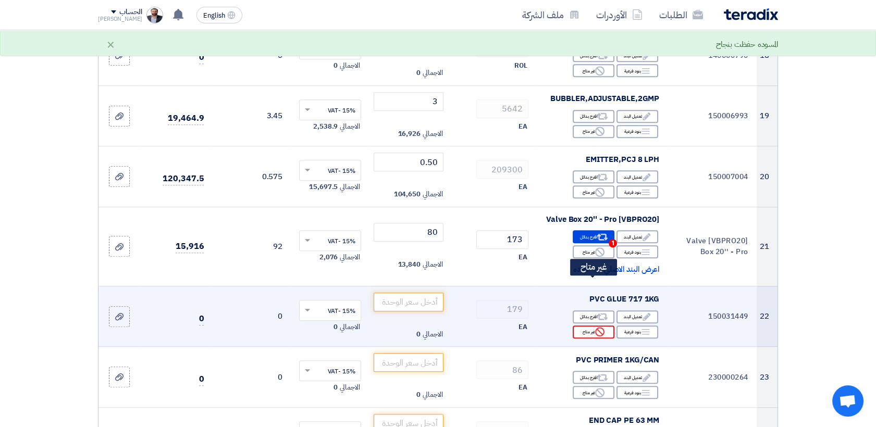
click at [585, 326] on div "Reject غير متاح" at bounding box center [594, 332] width 42 height 13
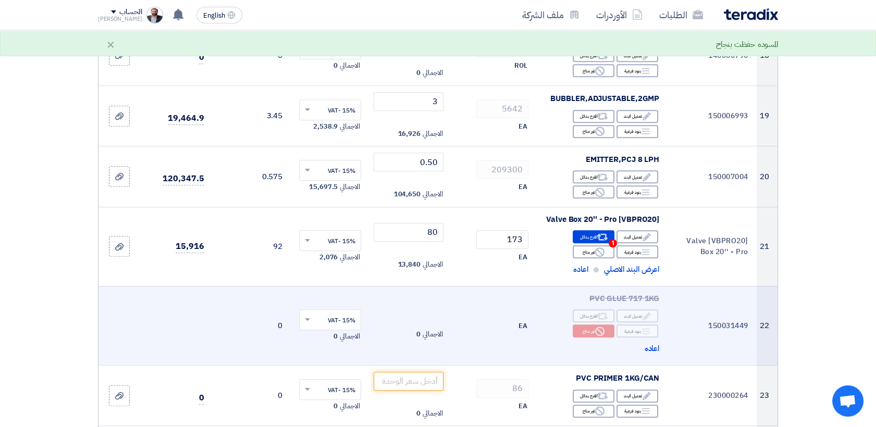
scroll to position [1679, 0]
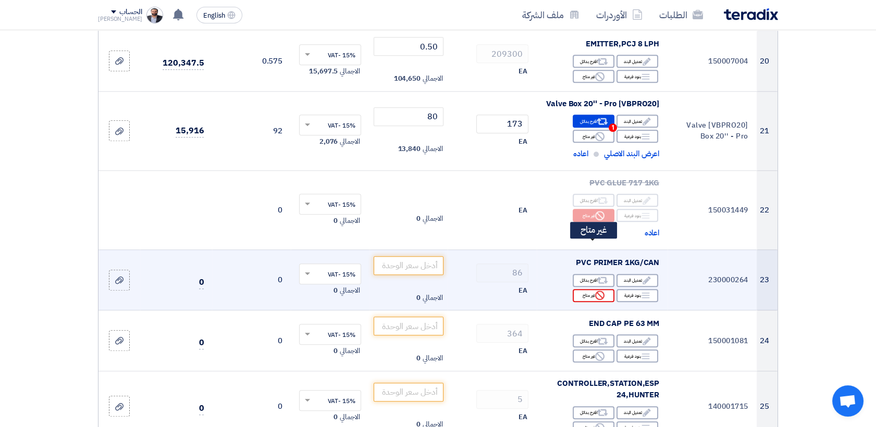
click at [585, 289] on div "Reject غير متاح" at bounding box center [594, 295] width 42 height 13
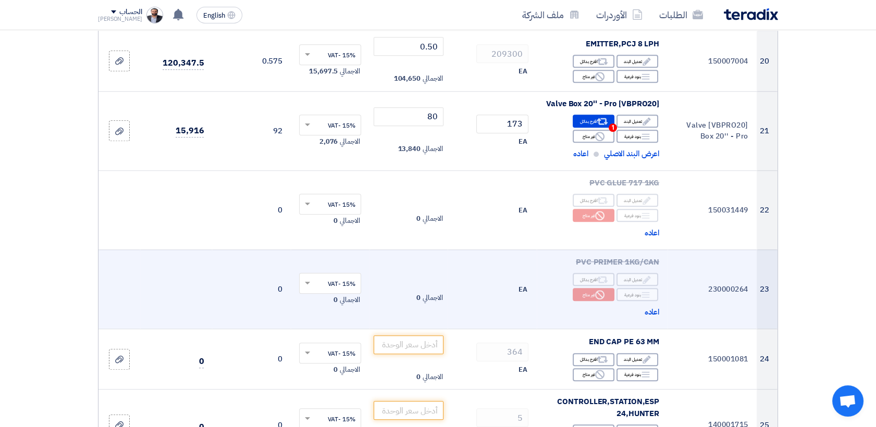
scroll to position [1736, 0]
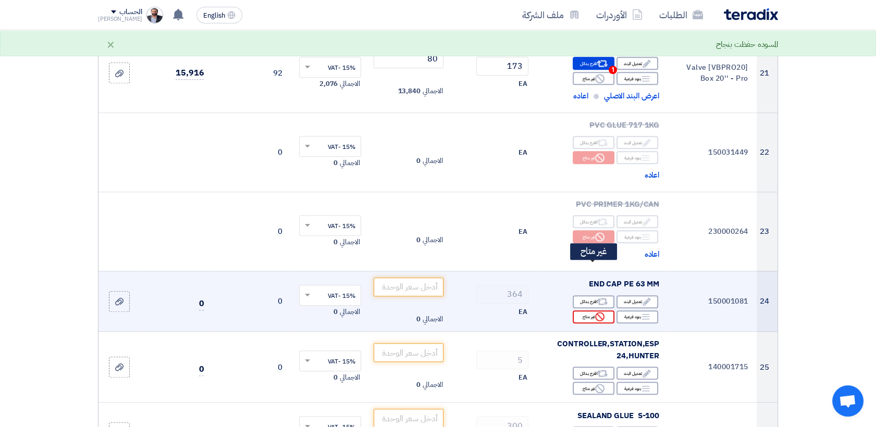
click at [592, 311] on div "Reject غير متاح" at bounding box center [594, 317] width 42 height 13
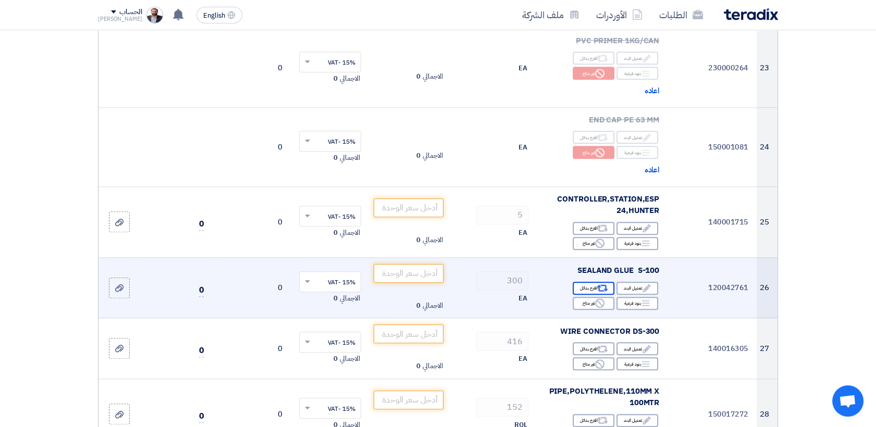
scroll to position [1910, 0]
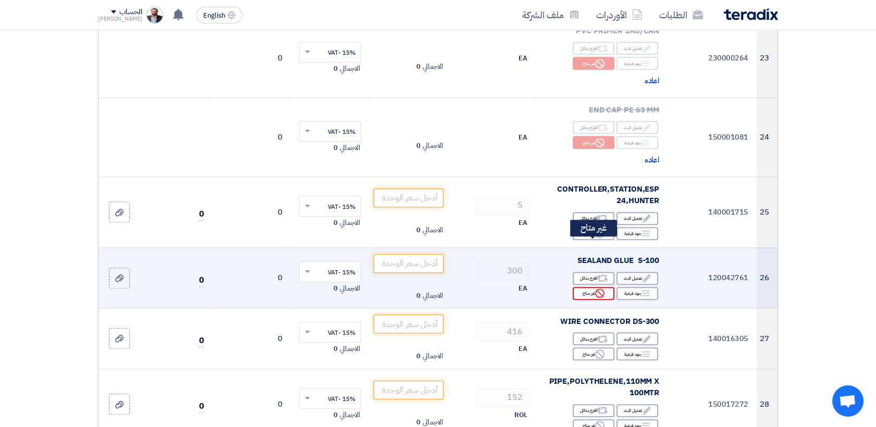
click at [593, 287] on div "Reject غير متاح" at bounding box center [594, 293] width 42 height 13
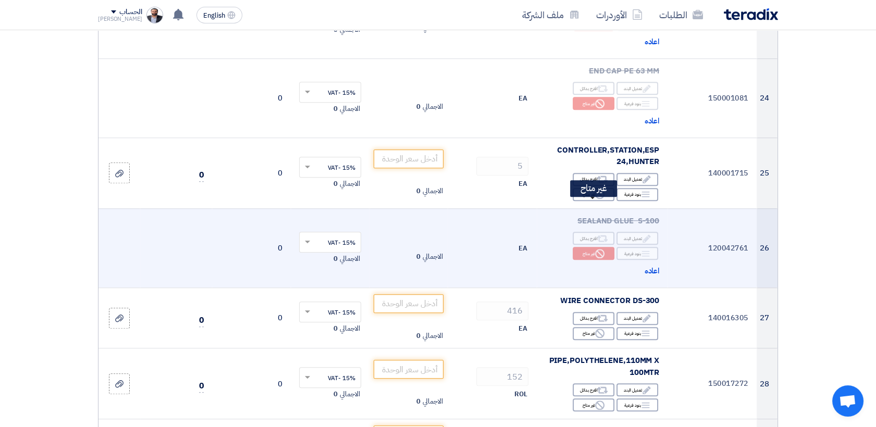
scroll to position [1968, 0]
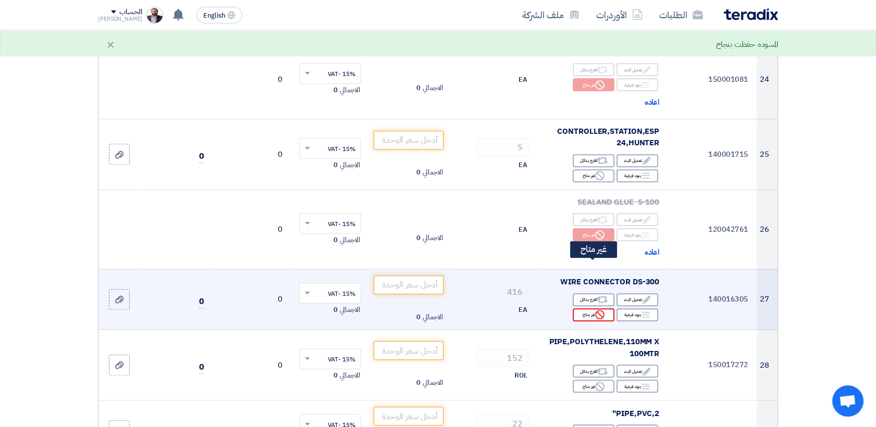
click at [586, 308] on div "Reject غير متاح" at bounding box center [594, 314] width 42 height 13
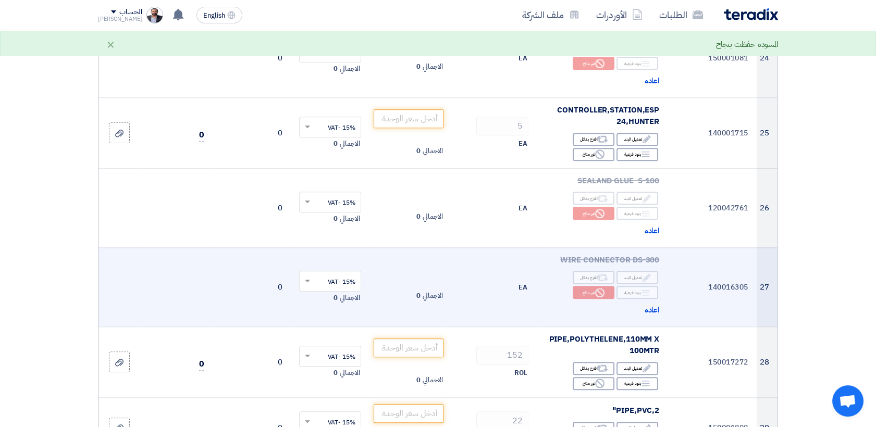
scroll to position [2084, 0]
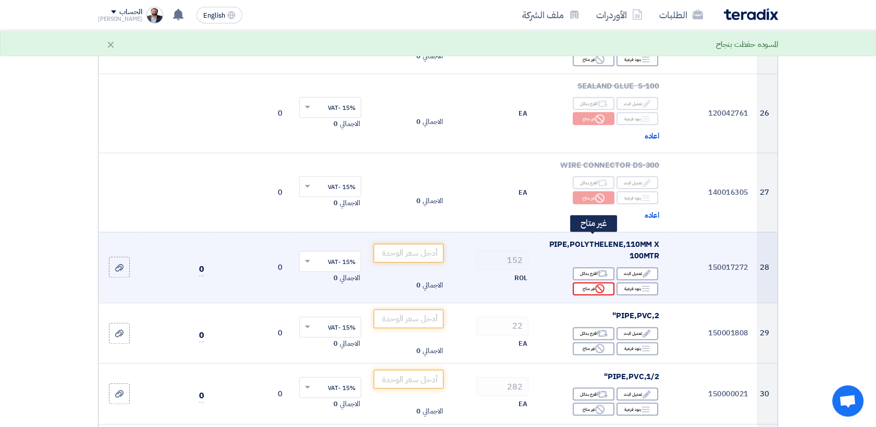
click at [589, 282] on div "Reject غير متاح" at bounding box center [594, 288] width 42 height 13
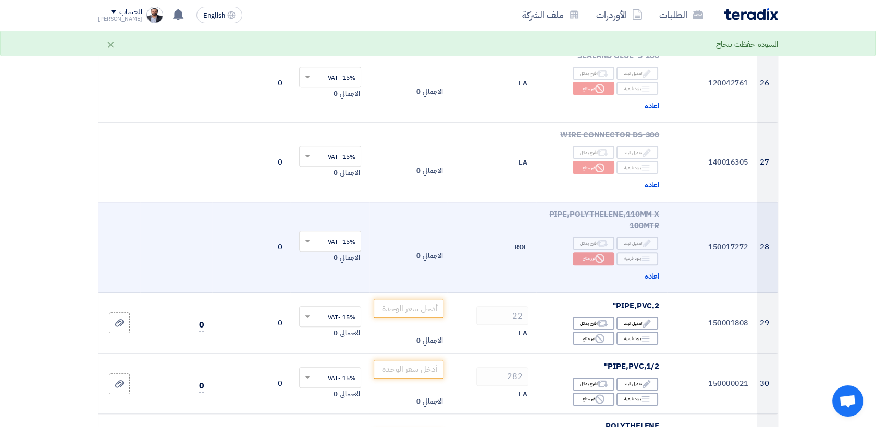
scroll to position [2142, 0]
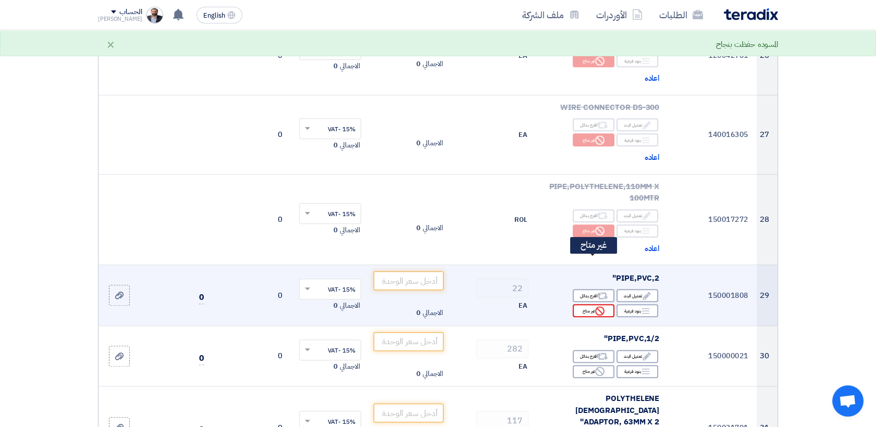
click at [590, 304] on div "Reject غير متاح" at bounding box center [594, 310] width 42 height 13
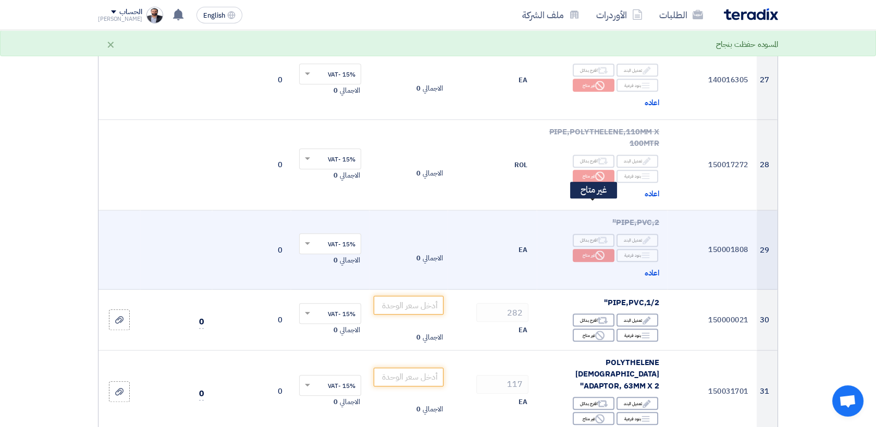
scroll to position [2257, 0]
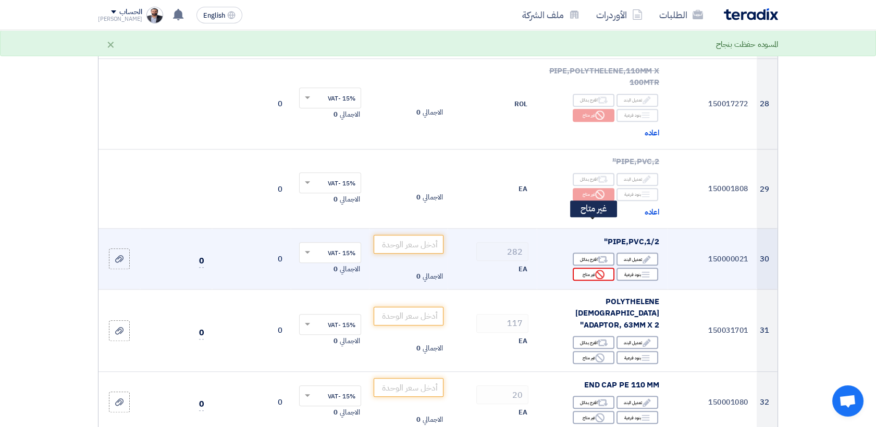
click at [588, 268] on div "Reject غير متاح" at bounding box center [594, 274] width 42 height 13
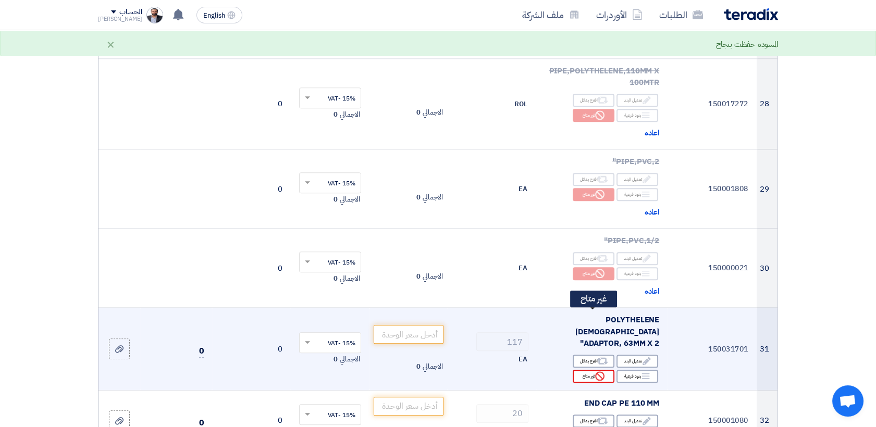
click at [600, 371] on icon "Reject" at bounding box center [599, 375] width 9 height 9
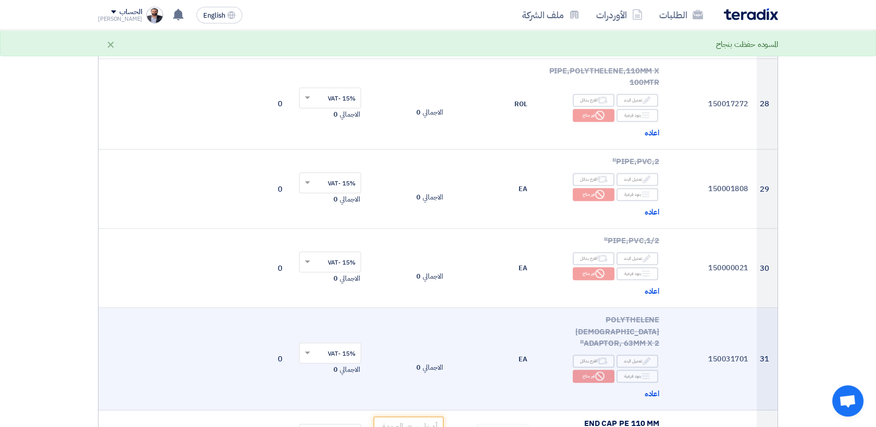
scroll to position [2373, 0]
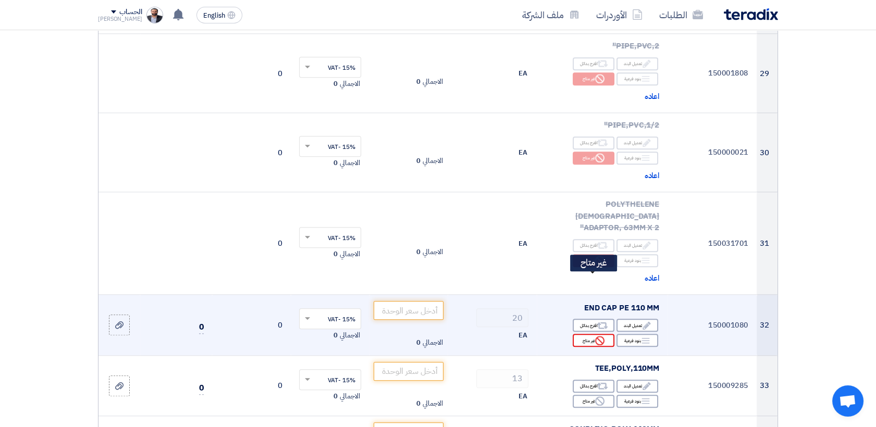
click at [593, 334] on div "Reject غير متاح" at bounding box center [594, 340] width 42 height 13
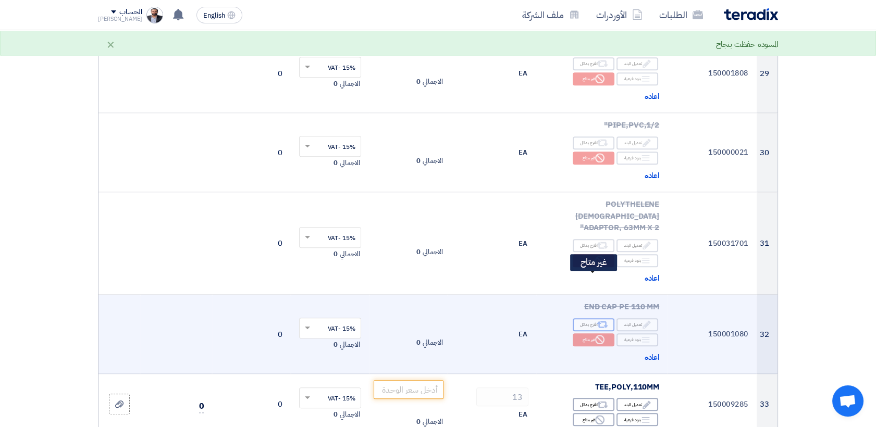
scroll to position [2489, 0]
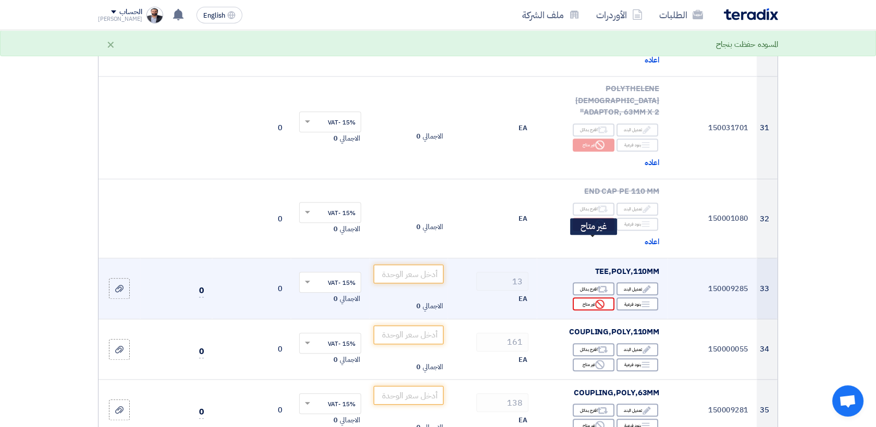
click at [590, 297] on div "Reject غير متاح" at bounding box center [594, 303] width 42 height 13
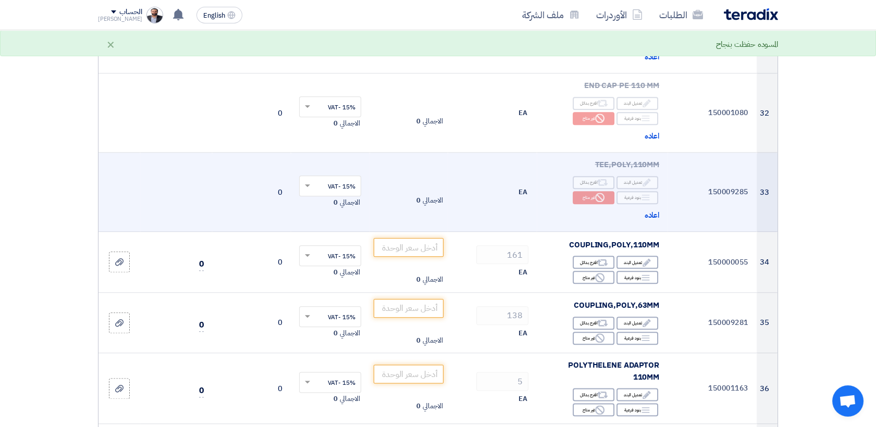
scroll to position [2605, 0]
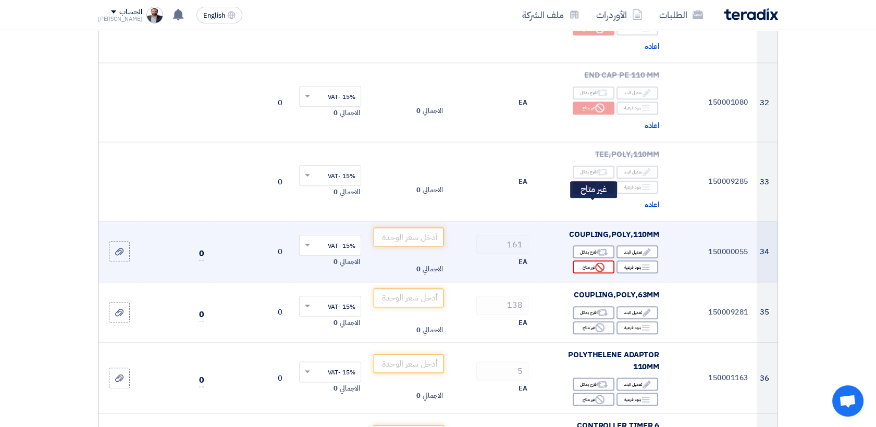
click at [598, 263] on icon "Reject" at bounding box center [599, 267] width 9 height 9
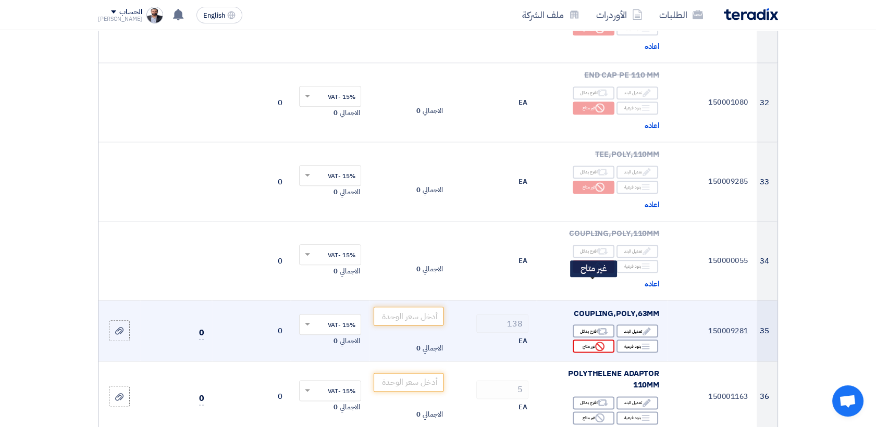
click at [597, 342] on icon "Reject" at bounding box center [599, 346] width 9 height 9
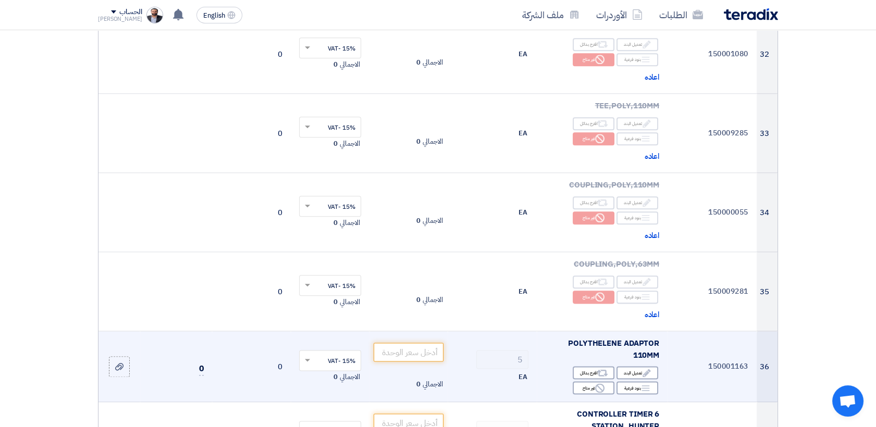
scroll to position [2721, 0]
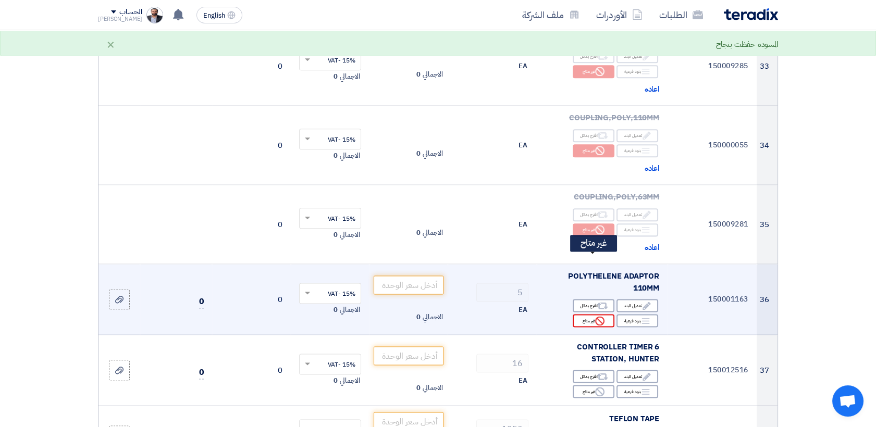
click at [584, 314] on div "Reject غير متاح" at bounding box center [594, 320] width 42 height 13
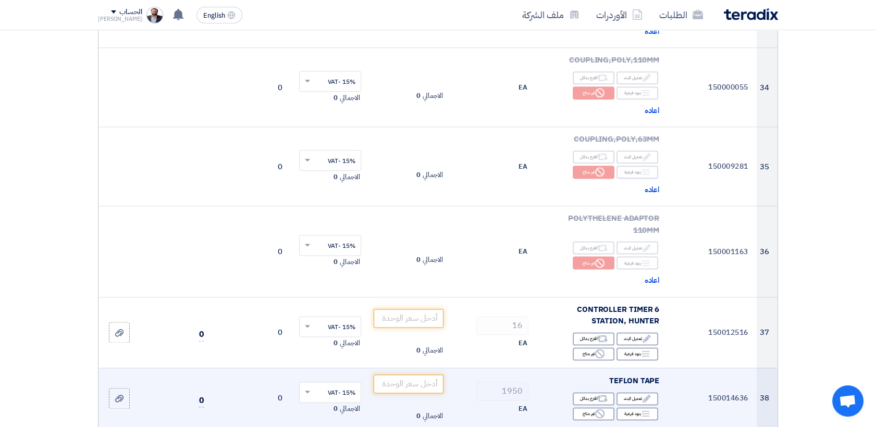
scroll to position [2836, 0]
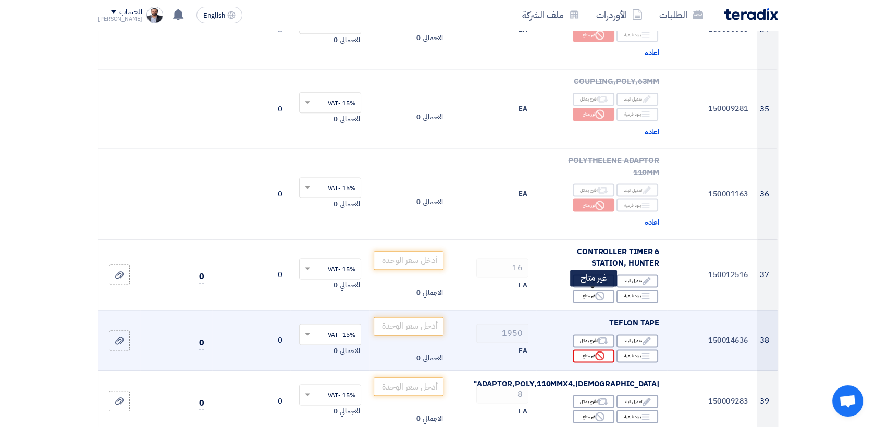
click at [590, 350] on div "Reject غير متاح" at bounding box center [594, 356] width 42 height 13
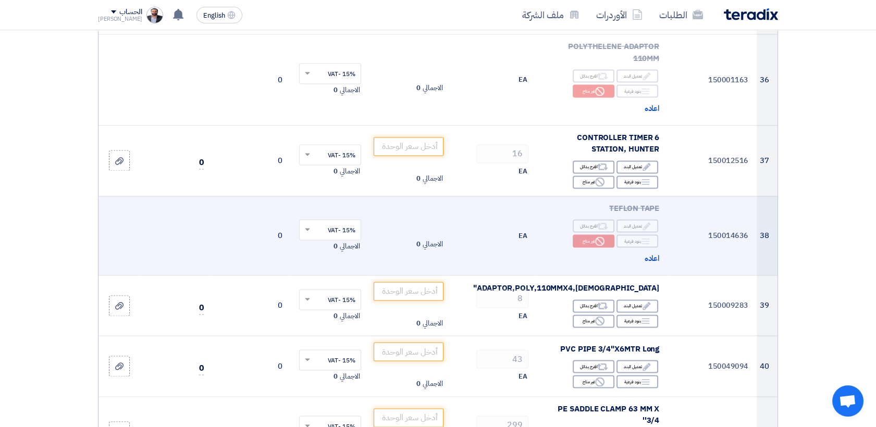
scroll to position [2952, 0]
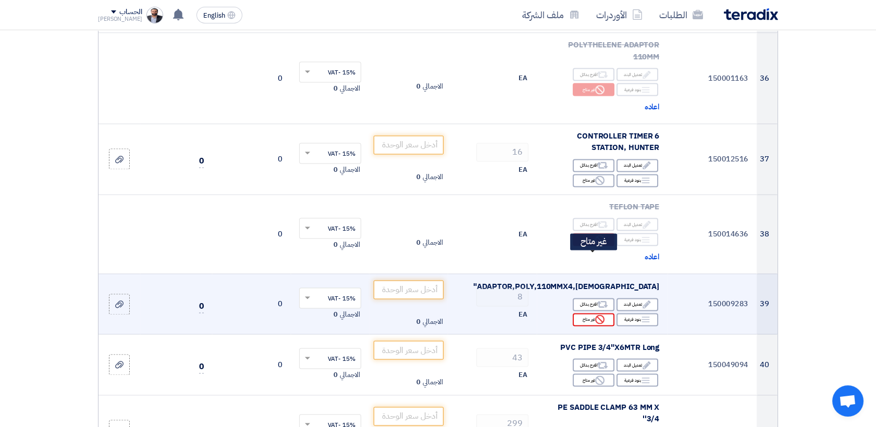
click at [593, 313] on div "Reject غير متاح" at bounding box center [594, 319] width 42 height 13
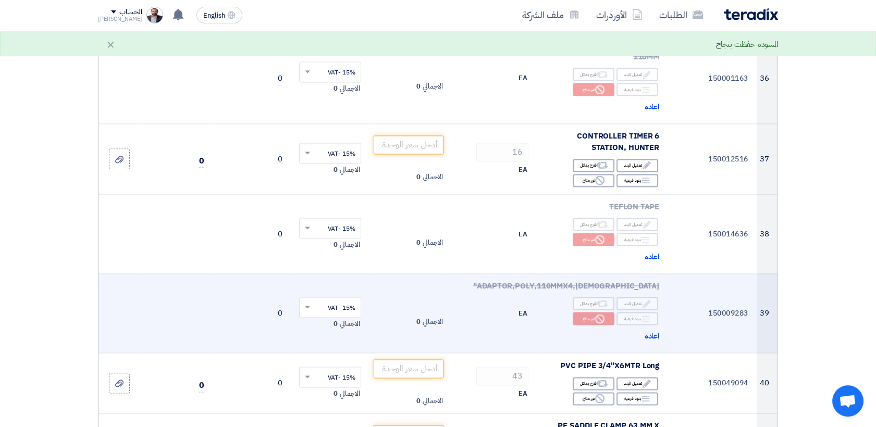
scroll to position [3010, 0]
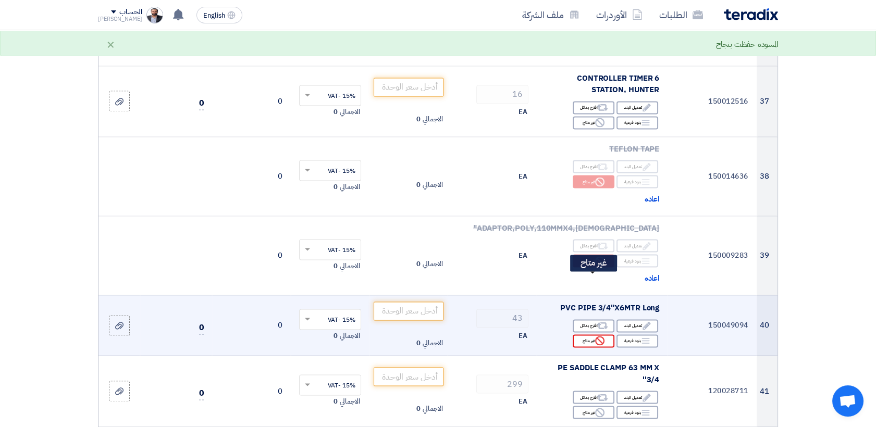
click at [595, 336] on icon "Reject" at bounding box center [599, 340] width 9 height 9
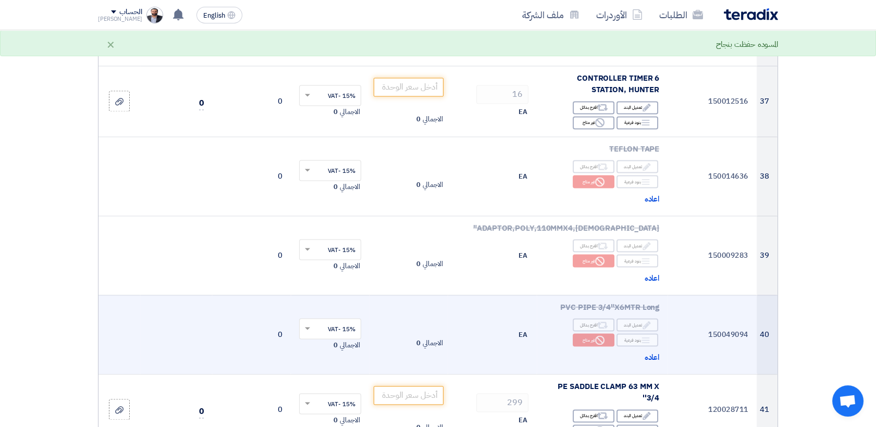
scroll to position [3126, 0]
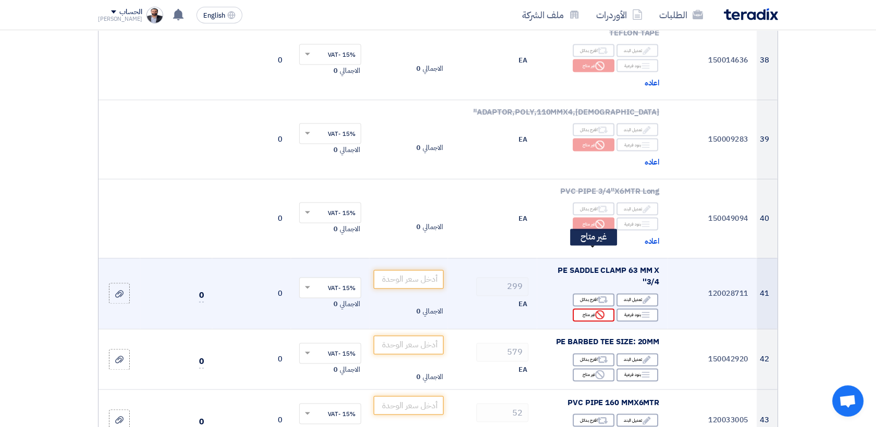
click at [581, 308] on div "Reject غير متاح" at bounding box center [594, 314] width 42 height 13
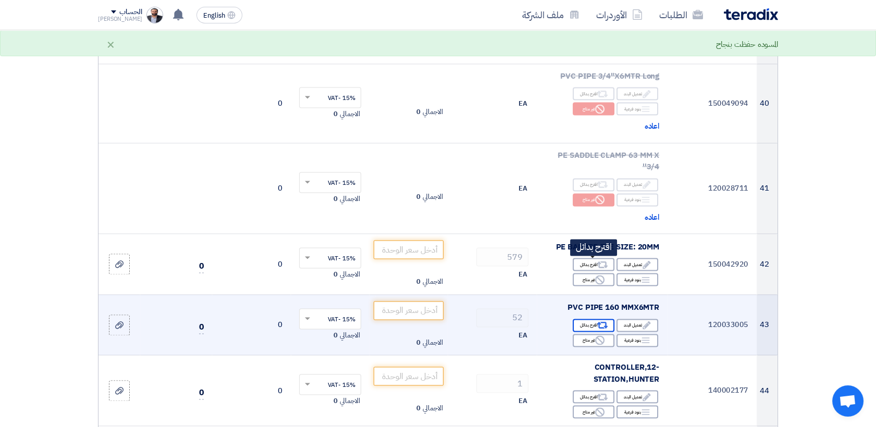
scroll to position [3242, 0]
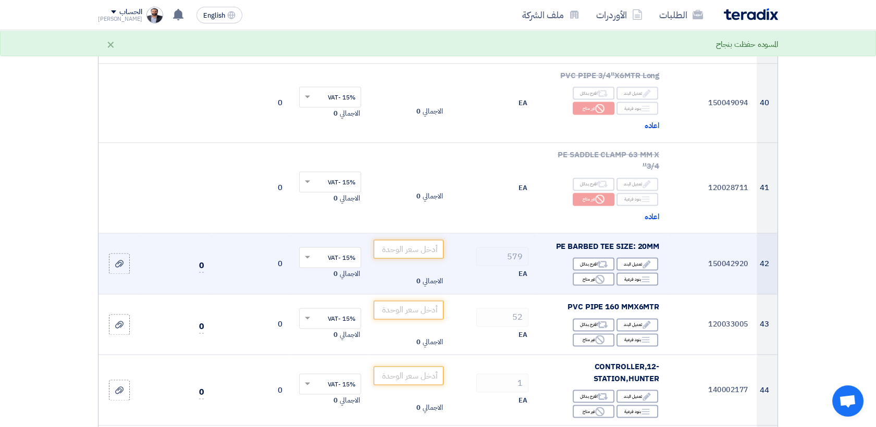
click at [590, 233] on td "PE BARBED TEE SIZE: 20MM Edit تعديل البند Alternative اقترح بدائل Breakdown بنو…" at bounding box center [602, 263] width 131 height 61
click at [590, 272] on div "Reject غير متاح" at bounding box center [594, 278] width 42 height 13
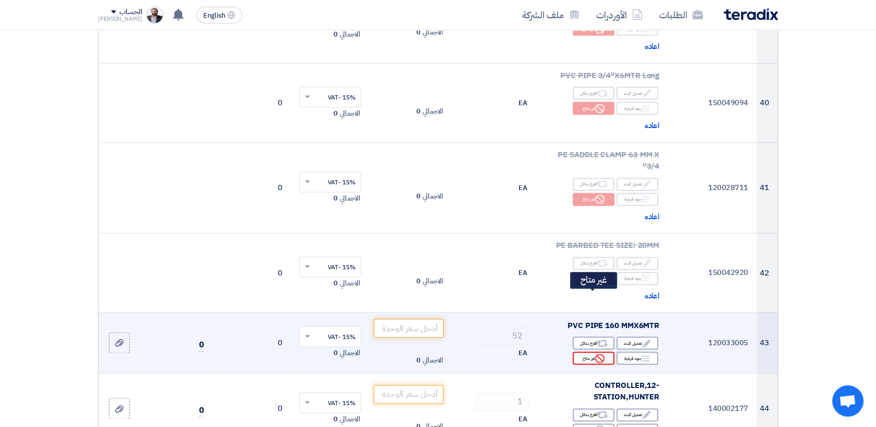
click at [597, 354] on icon "Reject" at bounding box center [599, 358] width 9 height 9
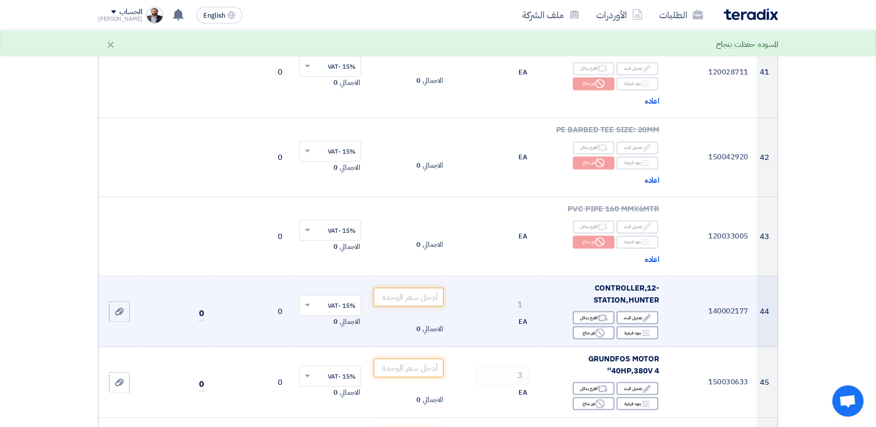
scroll to position [3415, 0]
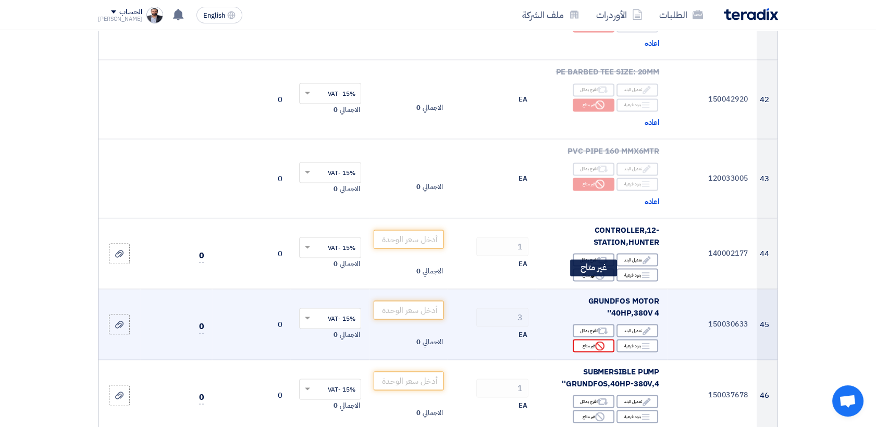
click at [595, 339] on div "Reject غير متاح" at bounding box center [594, 345] width 42 height 13
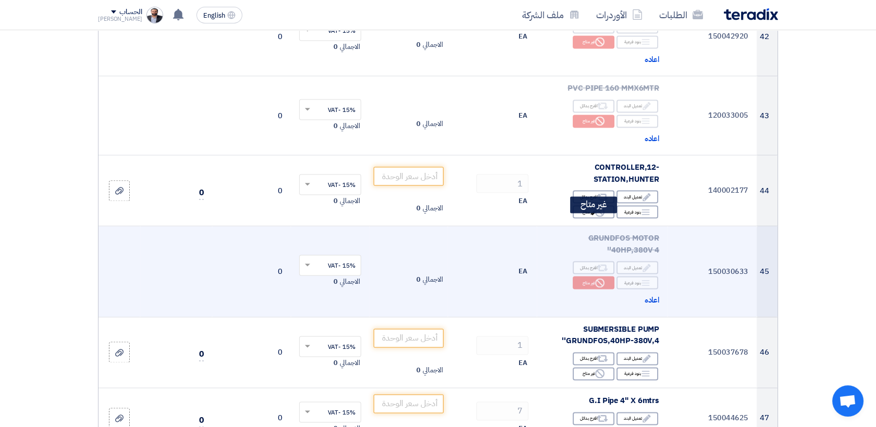
scroll to position [3531, 0]
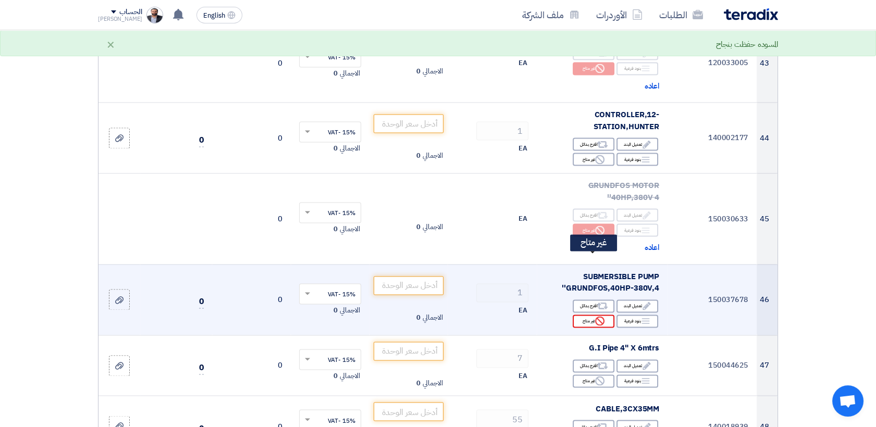
click at [582, 315] on div "Reject غير متاح" at bounding box center [594, 321] width 42 height 13
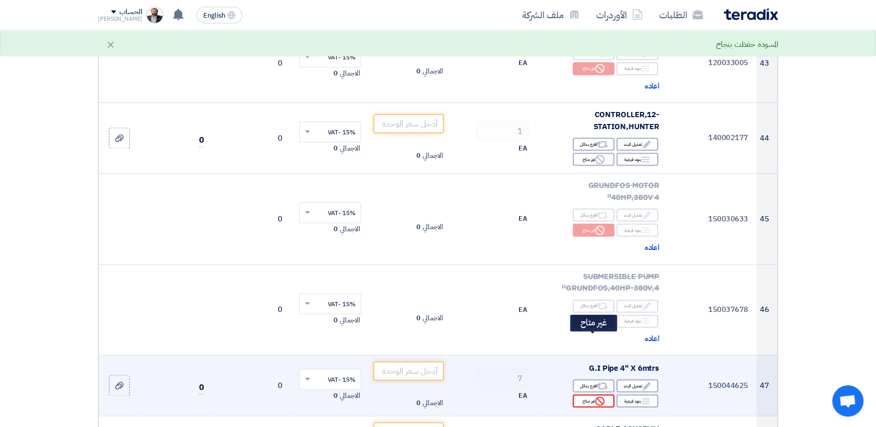
click at [596, 396] on use at bounding box center [599, 400] width 9 height 9
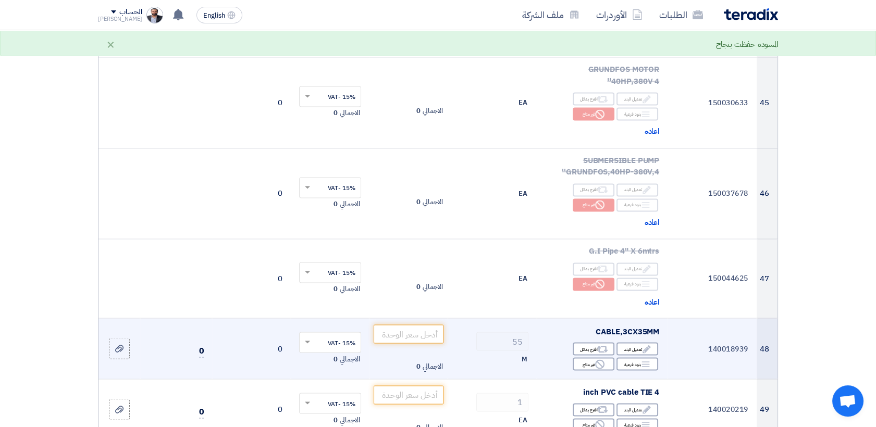
scroll to position [3705, 0]
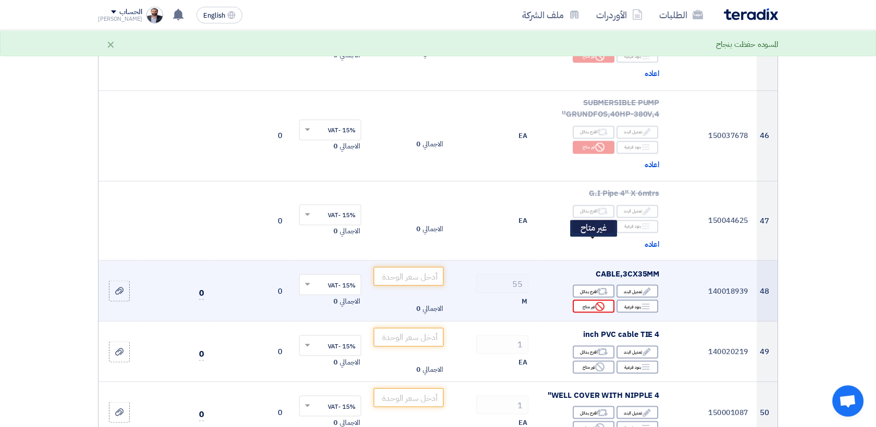
click at [584, 300] on div "Reject غير متاح" at bounding box center [594, 306] width 42 height 13
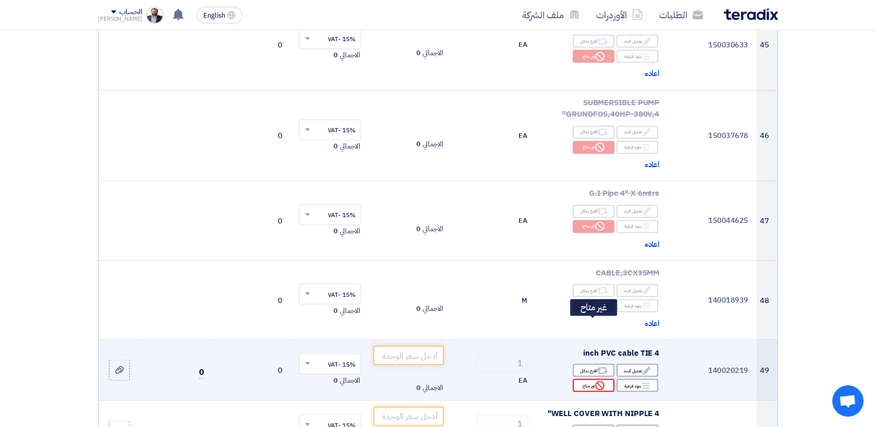
click at [590, 379] on div "Reject غير متاح" at bounding box center [594, 385] width 42 height 13
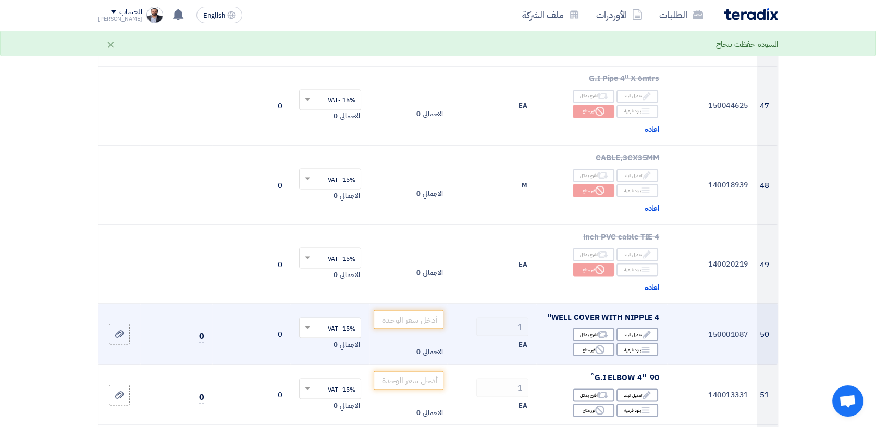
scroll to position [3820, 0]
click at [593, 342] on div "Reject غير متاح" at bounding box center [594, 348] width 42 height 13
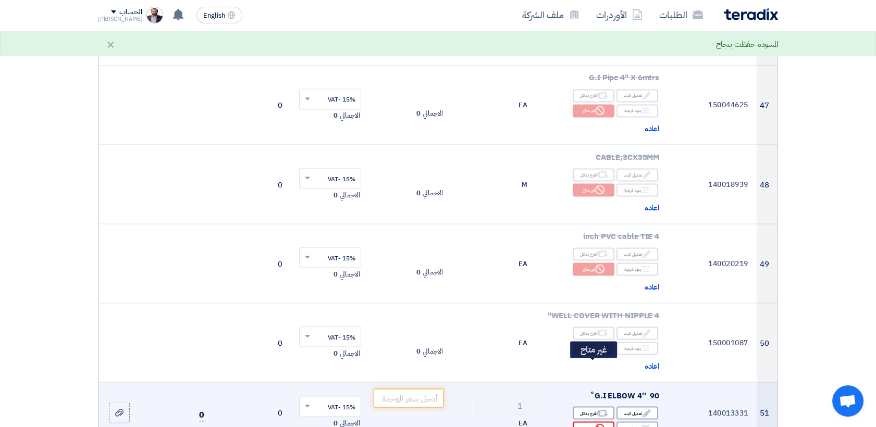
click at [592, 421] on div "Reject غير متاح" at bounding box center [594, 427] width 42 height 13
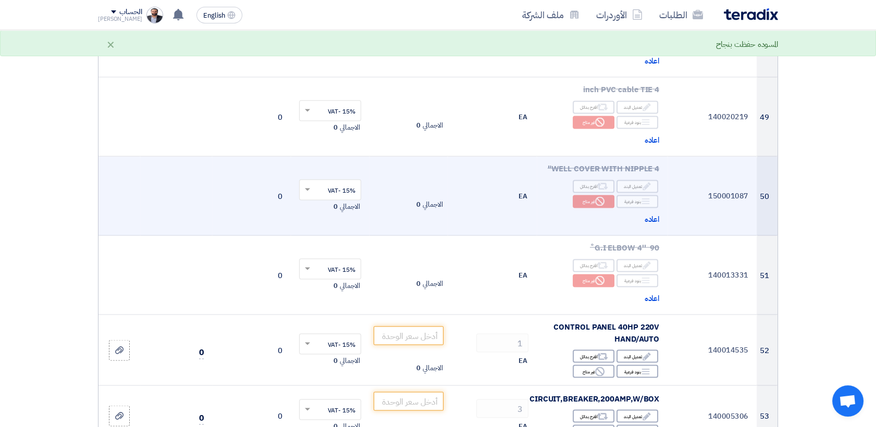
scroll to position [3994, 0]
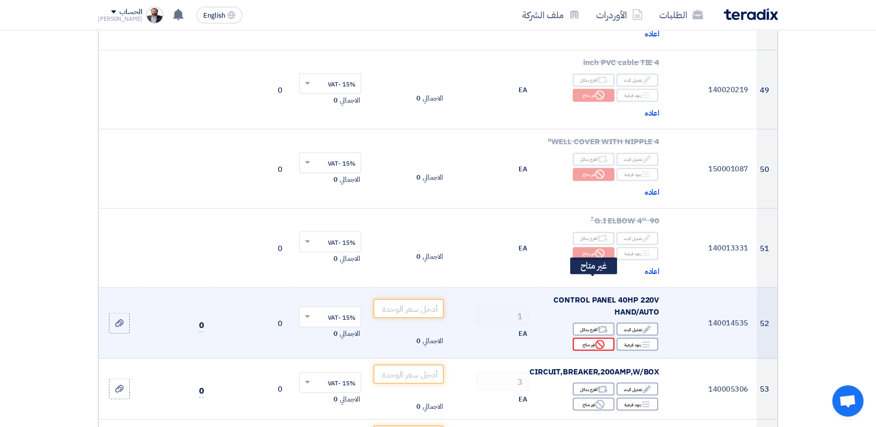
click at [594, 338] on div "Reject غير متاح" at bounding box center [594, 344] width 42 height 13
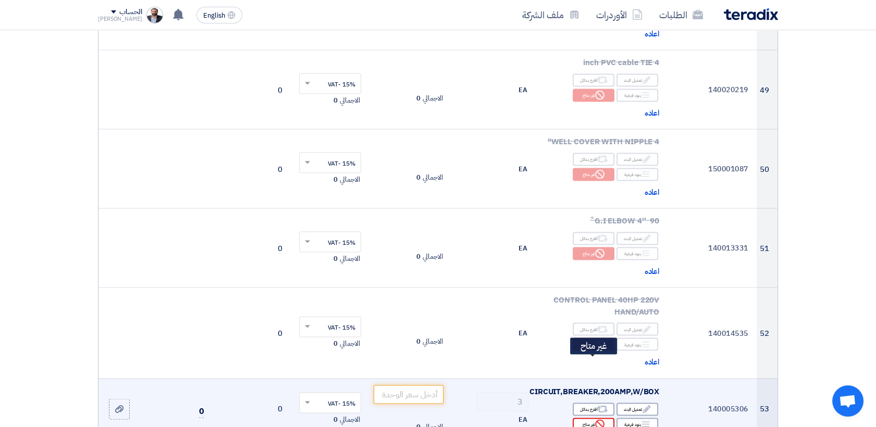
click at [585, 418] on div "Reject غير متاح" at bounding box center [594, 424] width 42 height 13
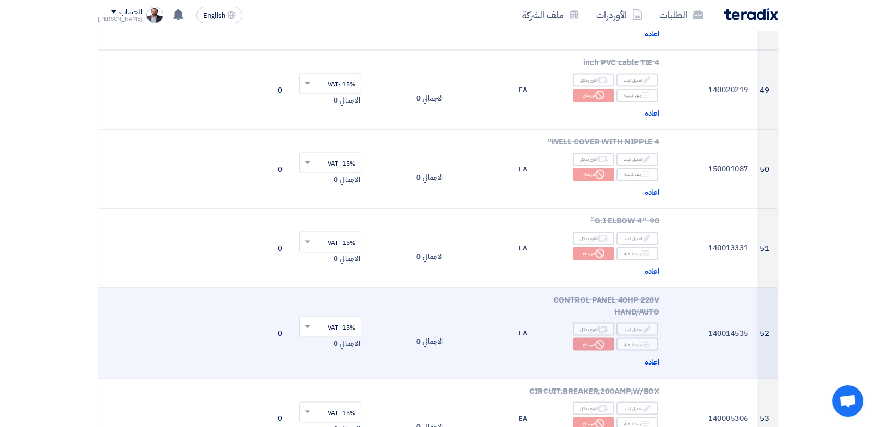
scroll to position [4168, 0]
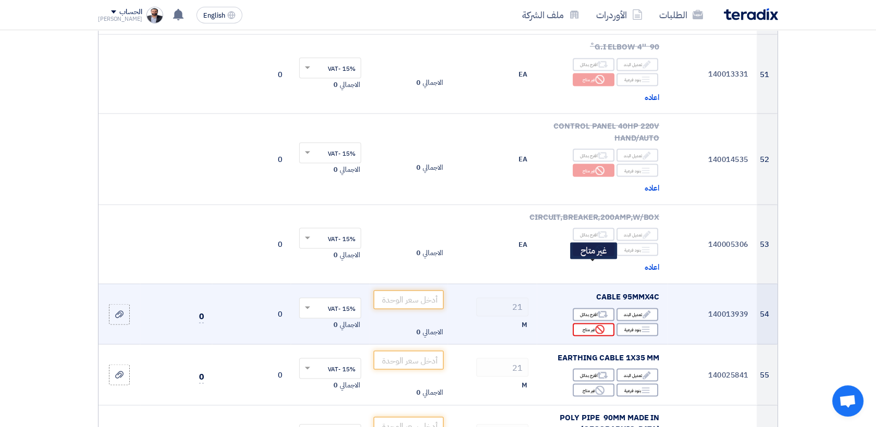
click at [583, 324] on div "Reject غير متاح" at bounding box center [594, 330] width 42 height 13
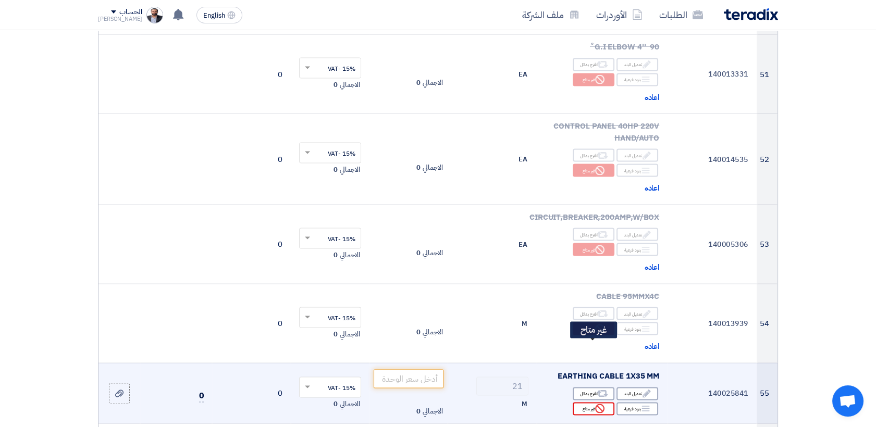
click at [592, 403] on div "Reject غير متاح" at bounding box center [594, 409] width 42 height 13
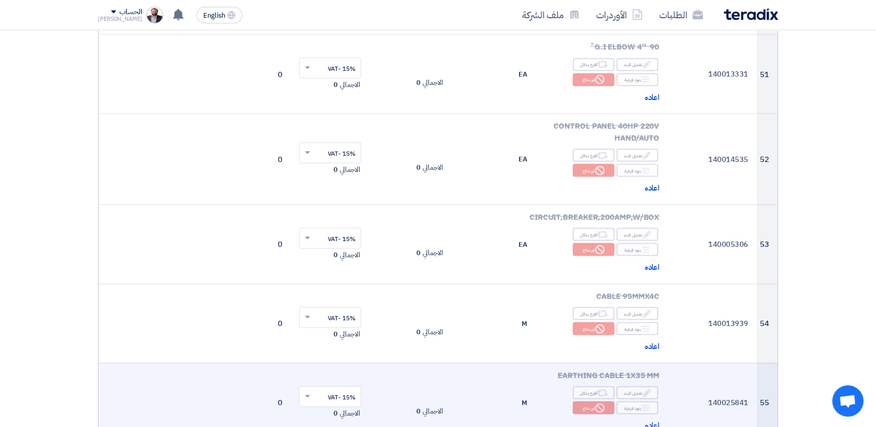
scroll to position [4341, 0]
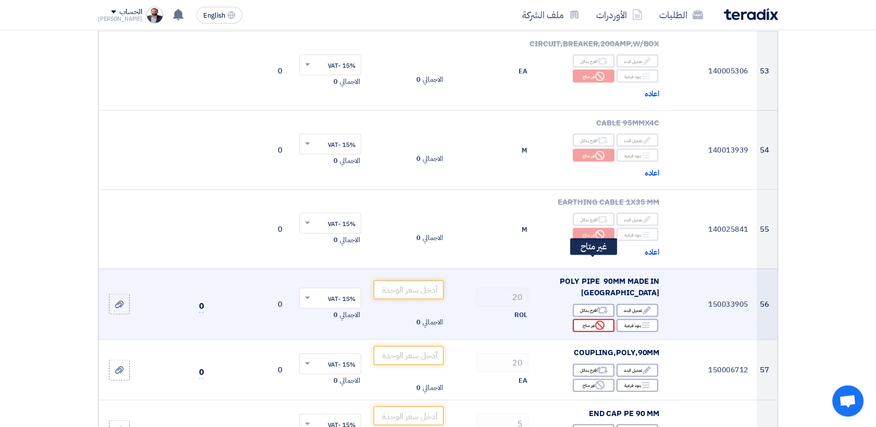
click at [584, 319] on div "Reject غير متاح" at bounding box center [594, 325] width 42 height 13
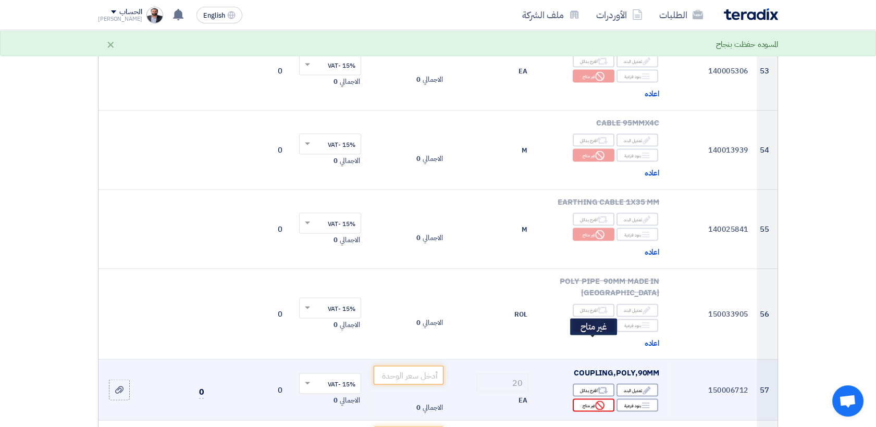
click at [590, 399] on div "Reject غير متاح" at bounding box center [594, 405] width 42 height 13
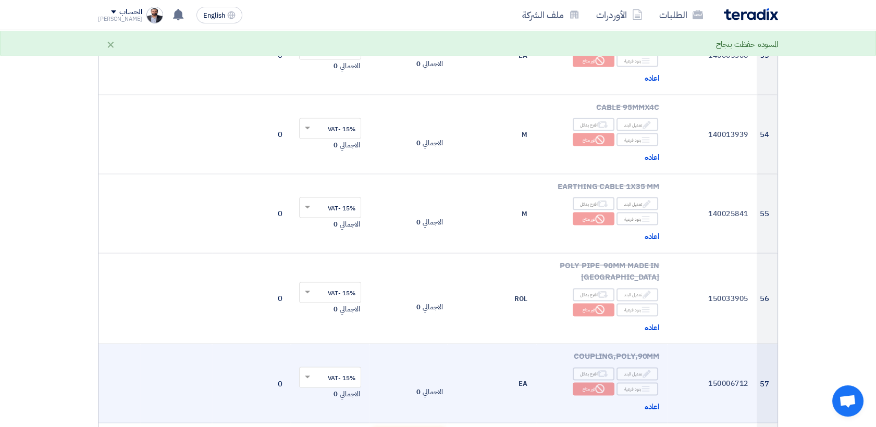
scroll to position [4457, 0]
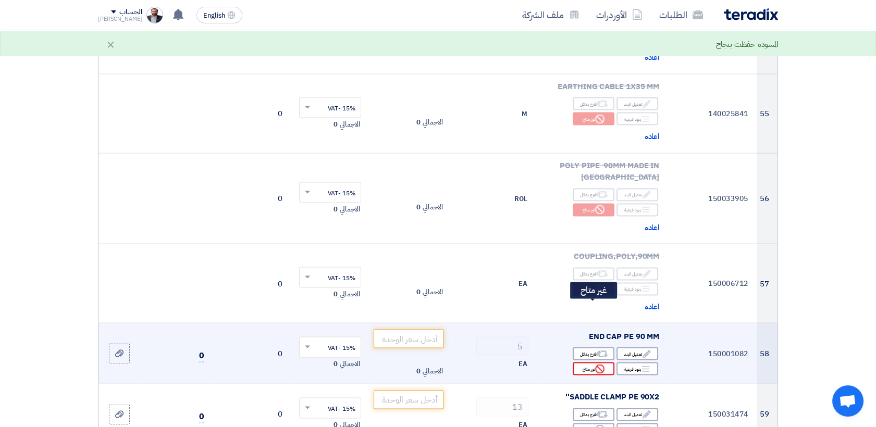
click at [589, 363] on div "Reject غير متاح" at bounding box center [594, 369] width 42 height 13
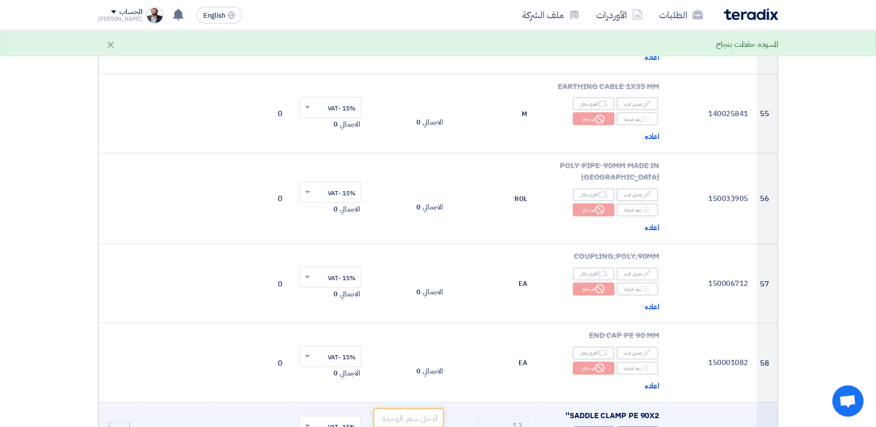
scroll to position [4573, 0]
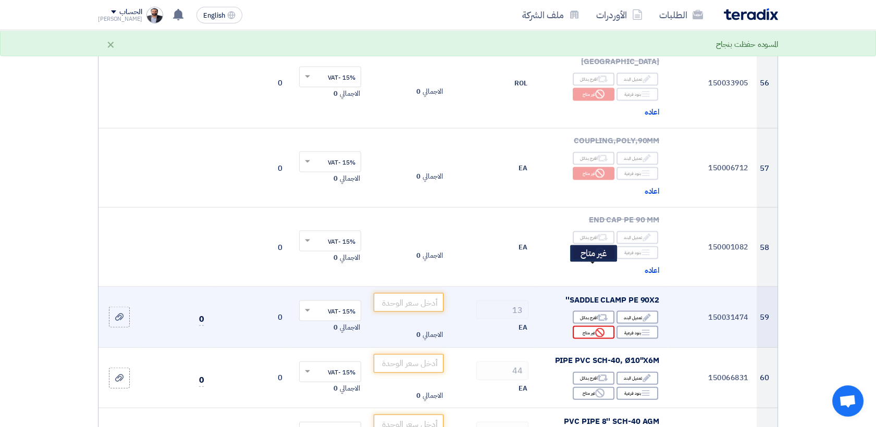
click at [588, 326] on div "Reject غير متاح" at bounding box center [594, 332] width 42 height 13
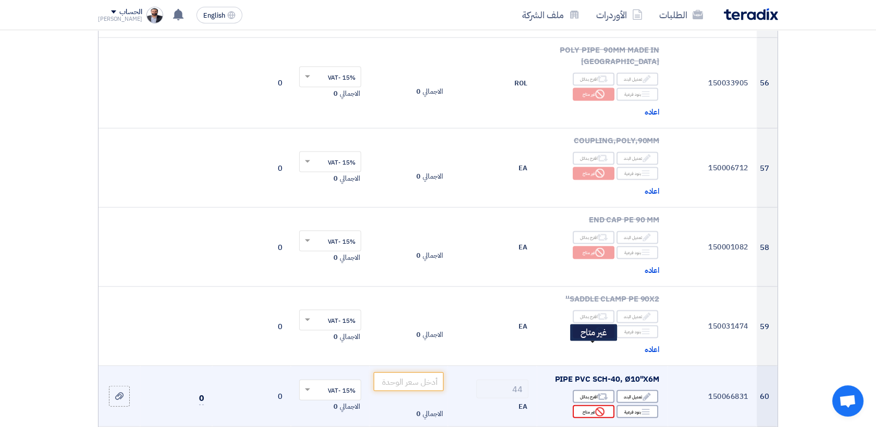
click at [593, 405] on div "Reject غير متاح" at bounding box center [594, 411] width 42 height 13
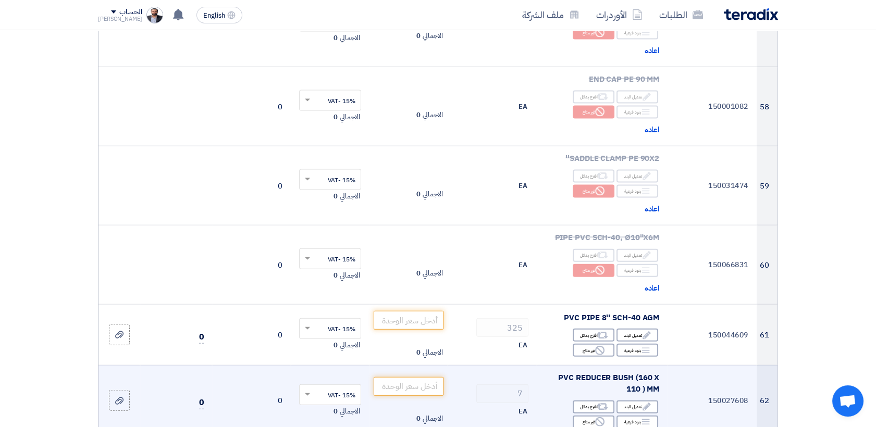
scroll to position [4747, 0]
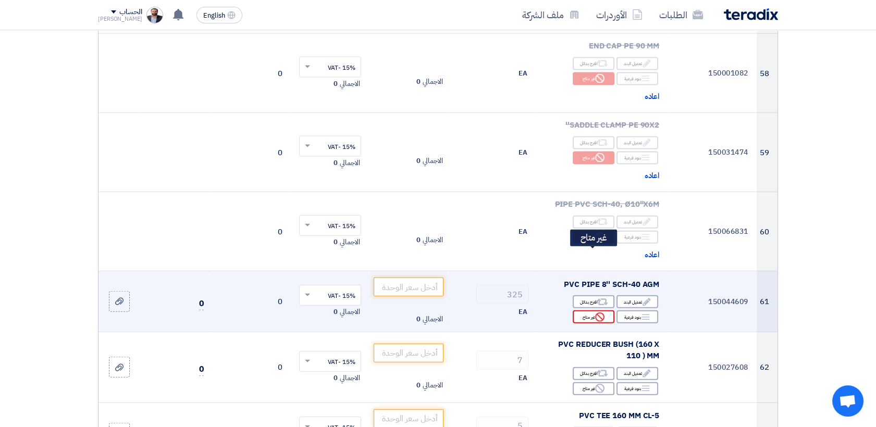
click at [582, 311] on div "Reject غير متاح" at bounding box center [594, 317] width 42 height 13
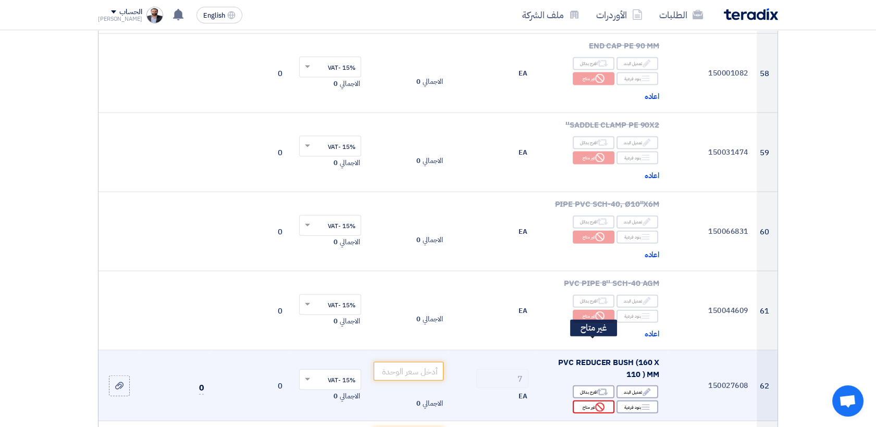
click at [599, 403] on icon "Reject" at bounding box center [599, 407] width 9 height 9
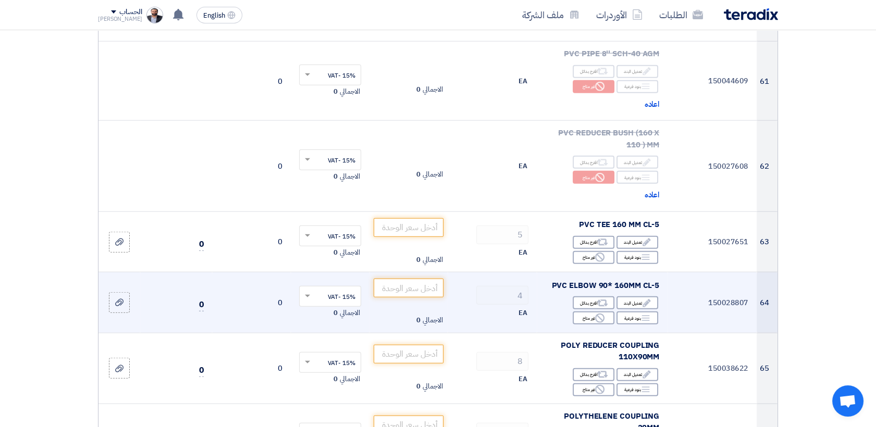
scroll to position [4978, 0]
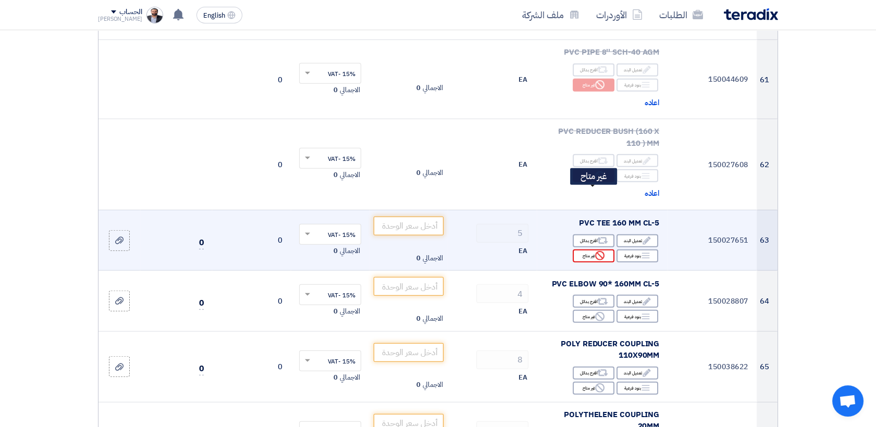
click at [585, 250] on div "Reject غير متاح" at bounding box center [594, 256] width 42 height 13
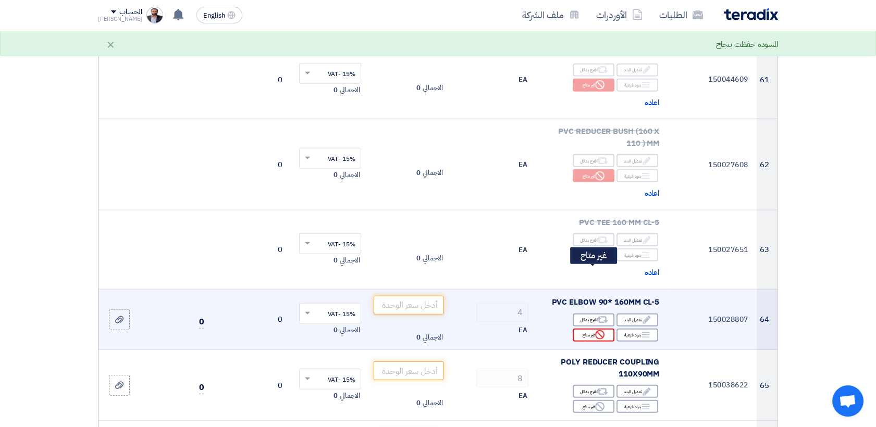
click at [591, 329] on div "Reject غير متاح" at bounding box center [594, 335] width 42 height 13
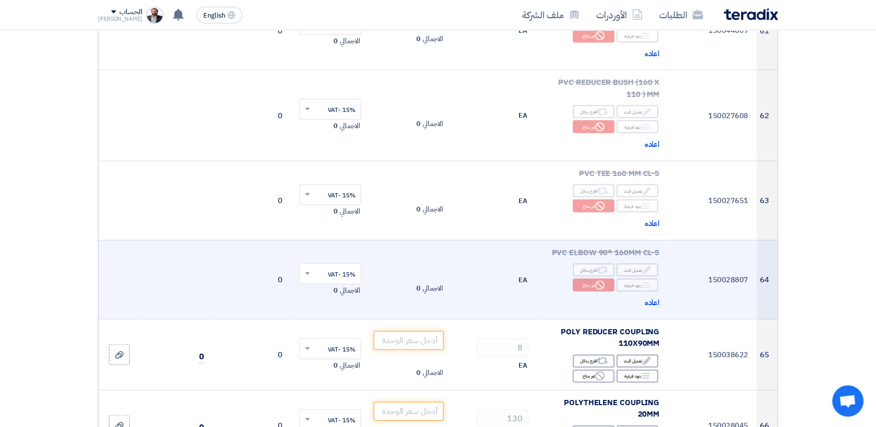
scroll to position [5094, 0]
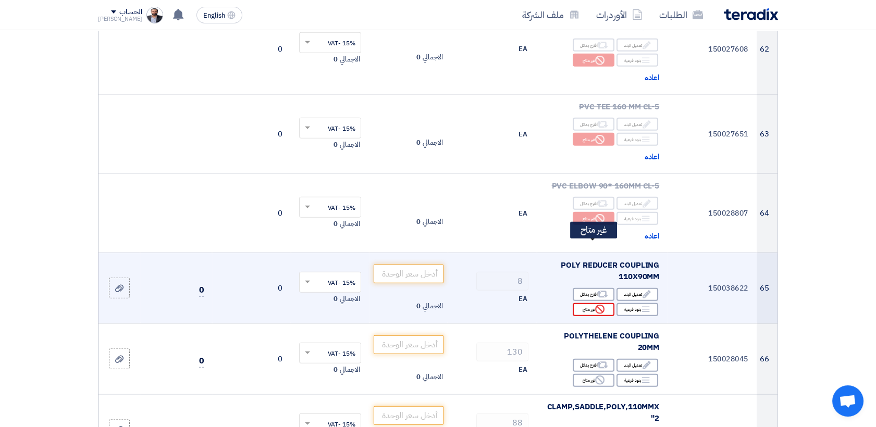
click at [579, 303] on div "Reject غير متاح" at bounding box center [594, 309] width 42 height 13
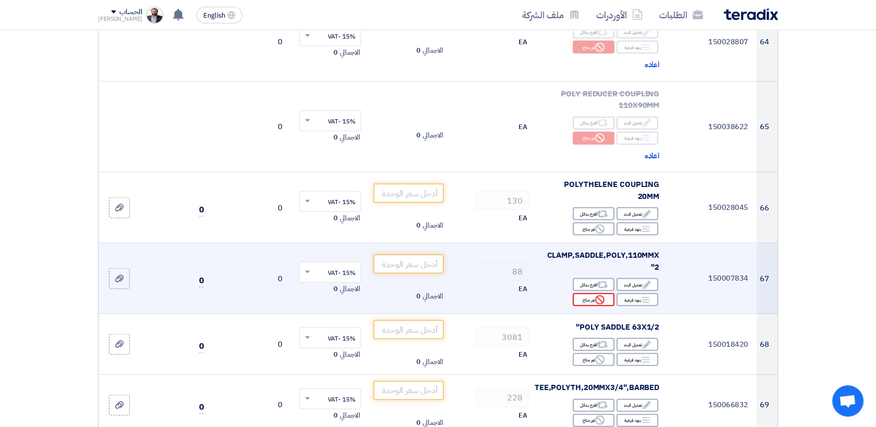
scroll to position [5268, 0]
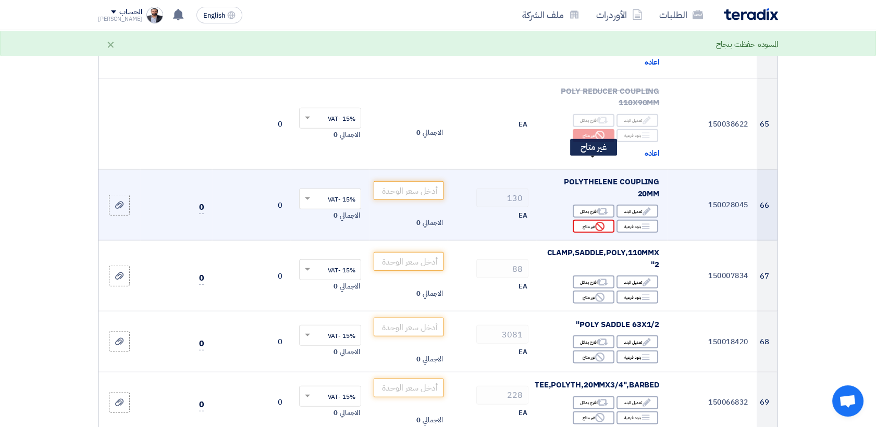
click at [584, 220] on div "Reject غير متاح" at bounding box center [594, 226] width 42 height 13
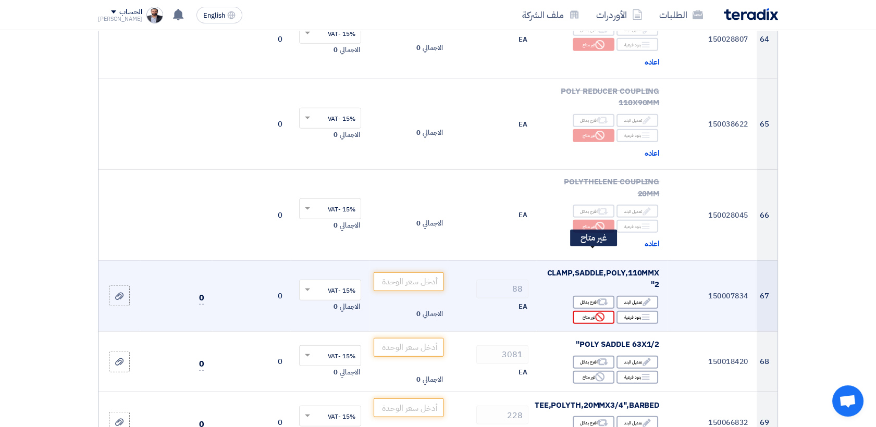
click at [587, 311] on div "Reject غير متاح" at bounding box center [594, 317] width 42 height 13
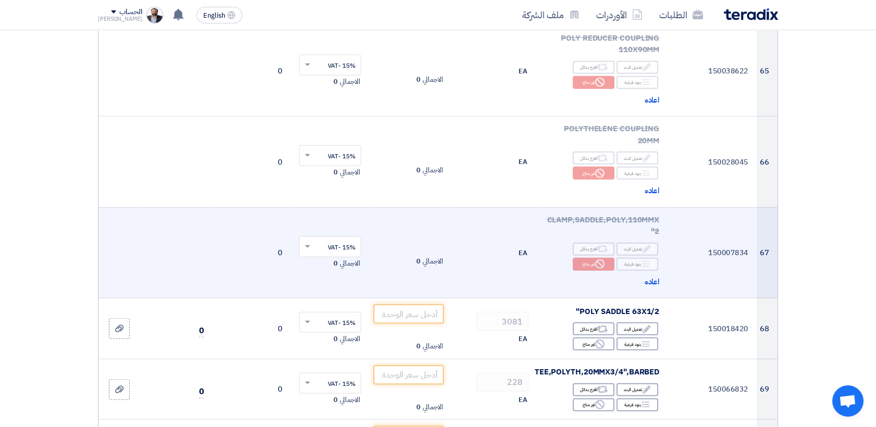
scroll to position [5383, 0]
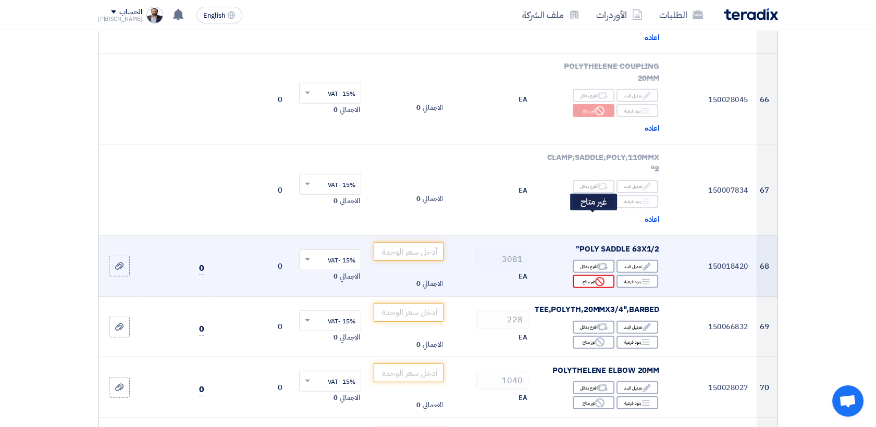
click at [590, 275] on div "Reject غير متاح" at bounding box center [594, 281] width 42 height 13
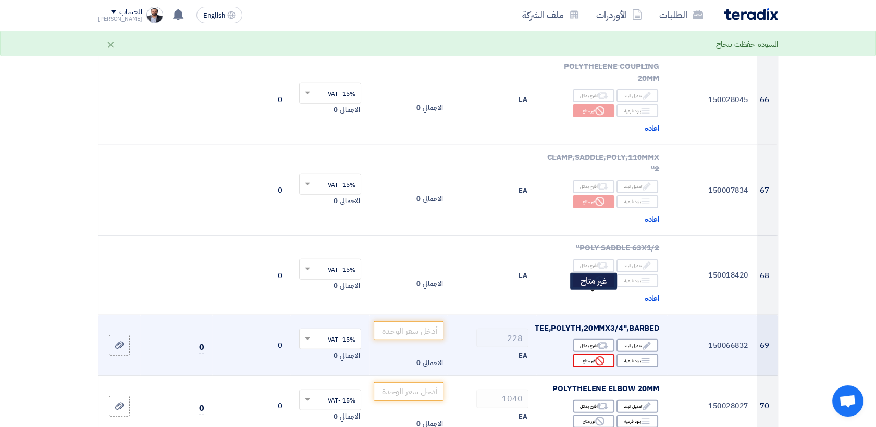
click at [596, 356] on icon "Reject" at bounding box center [599, 360] width 9 height 9
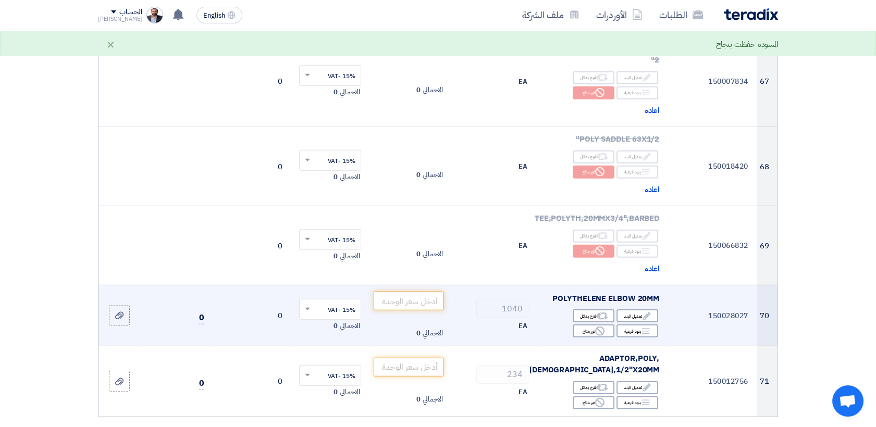
scroll to position [5499, 0]
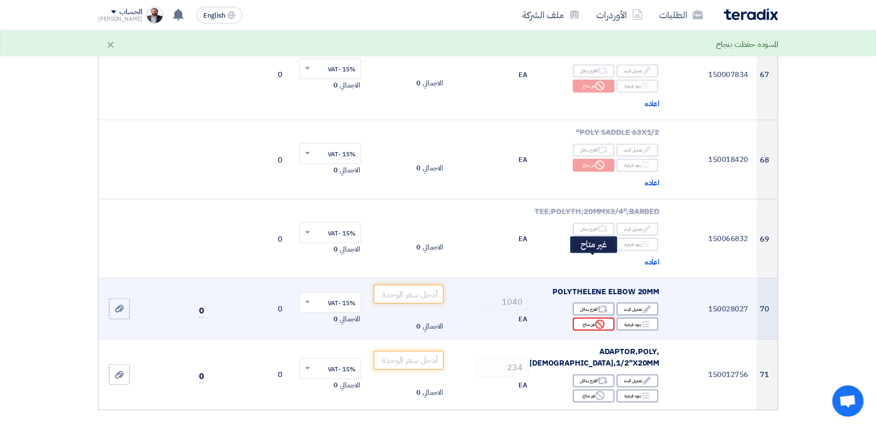
click at [589, 318] on div "Reject غير متاح" at bounding box center [594, 324] width 42 height 13
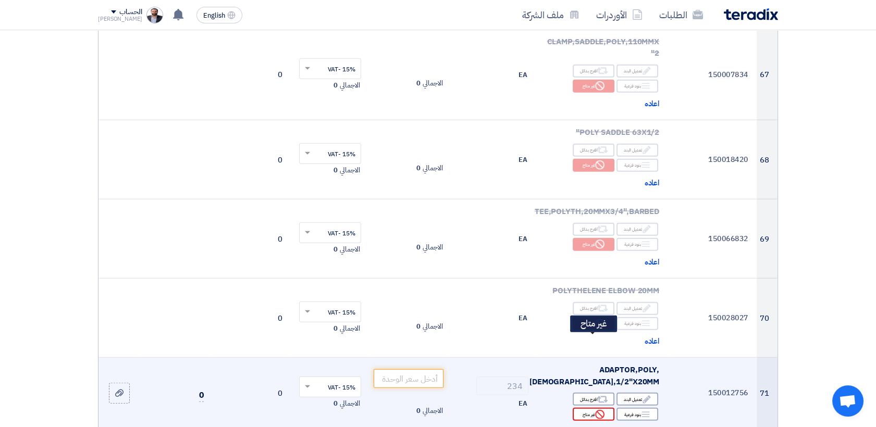
click at [589, 408] on div "Reject غير متاح" at bounding box center [594, 414] width 42 height 13
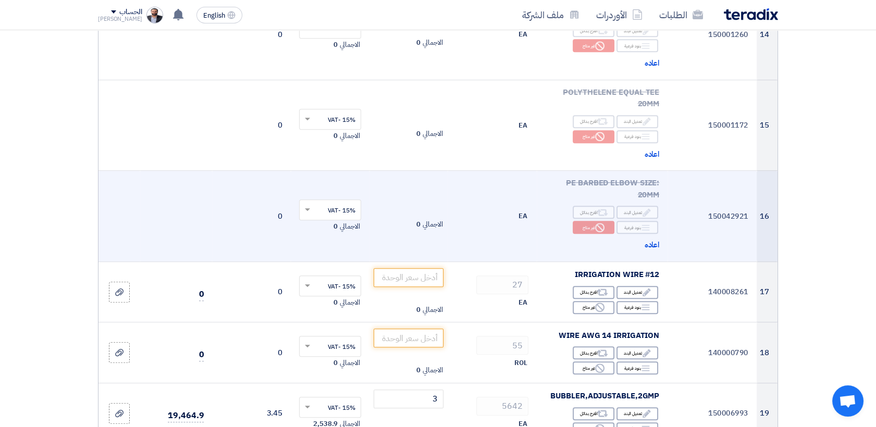
scroll to position [1273, 0]
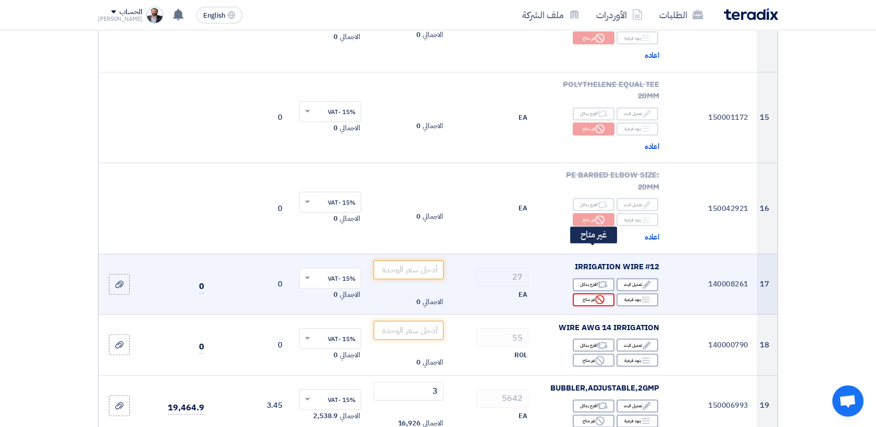
click at [592, 293] on div "Reject غير متاح" at bounding box center [594, 299] width 42 height 13
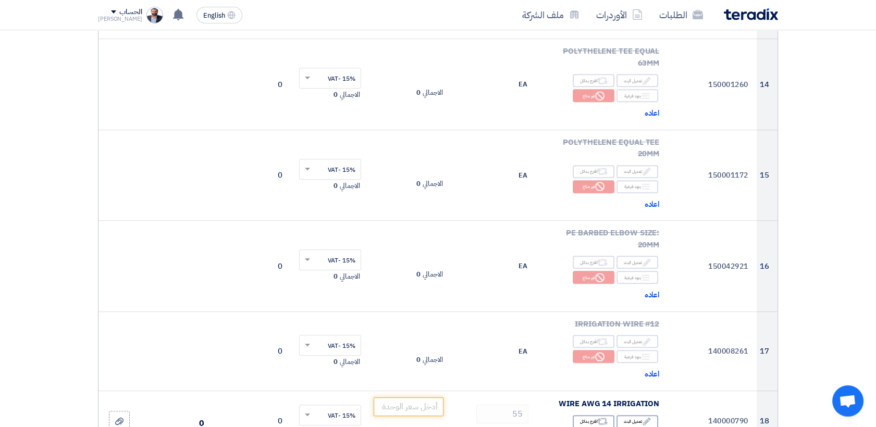
scroll to position [1389, 0]
